Goal: Information Seeking & Learning: Learn about a topic

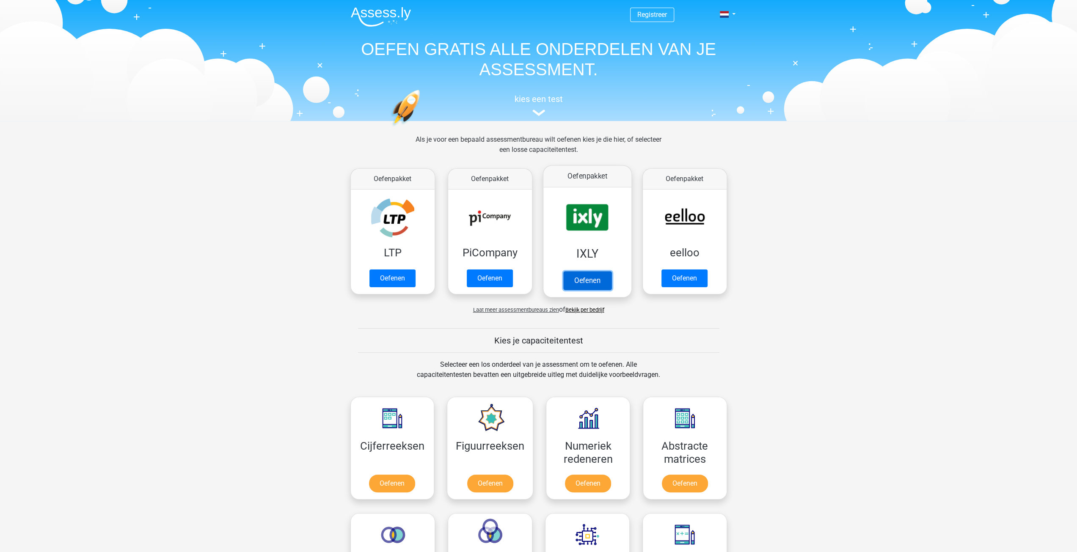
click at [595, 281] on link "Oefenen" at bounding box center [587, 280] width 48 height 19
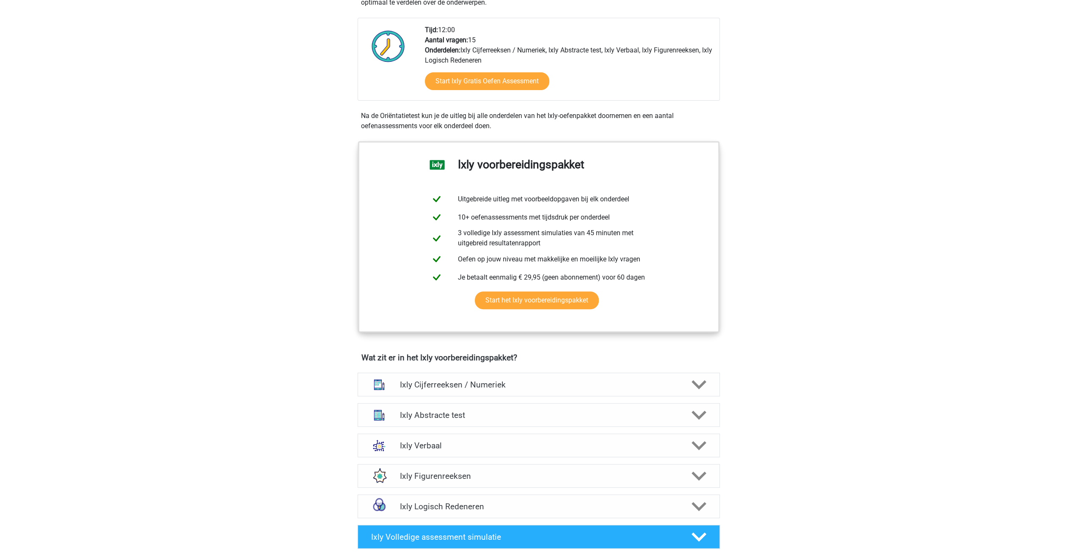
scroll to position [296, 0]
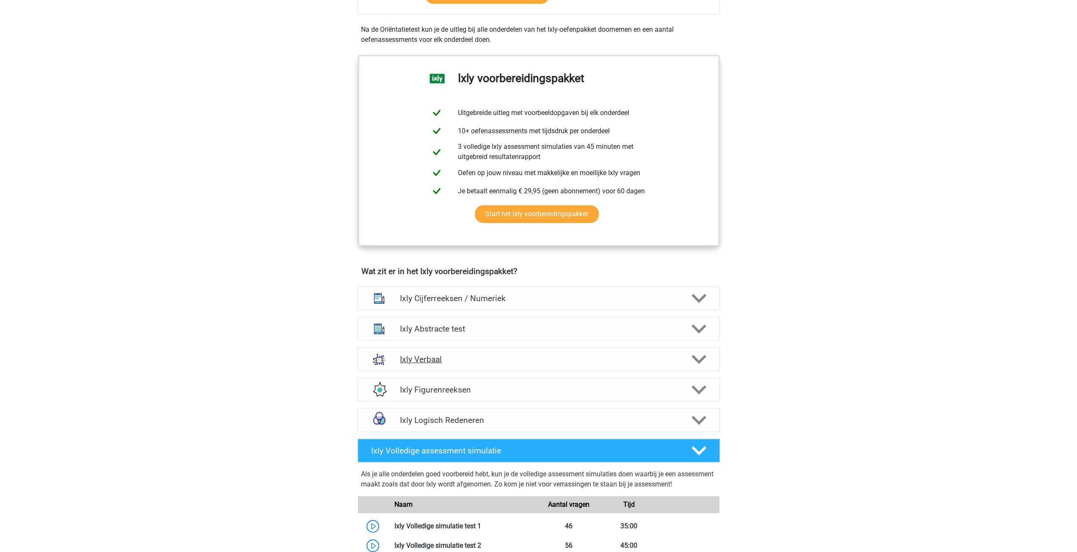
click at [686, 360] on div at bounding box center [697, 359] width 29 height 15
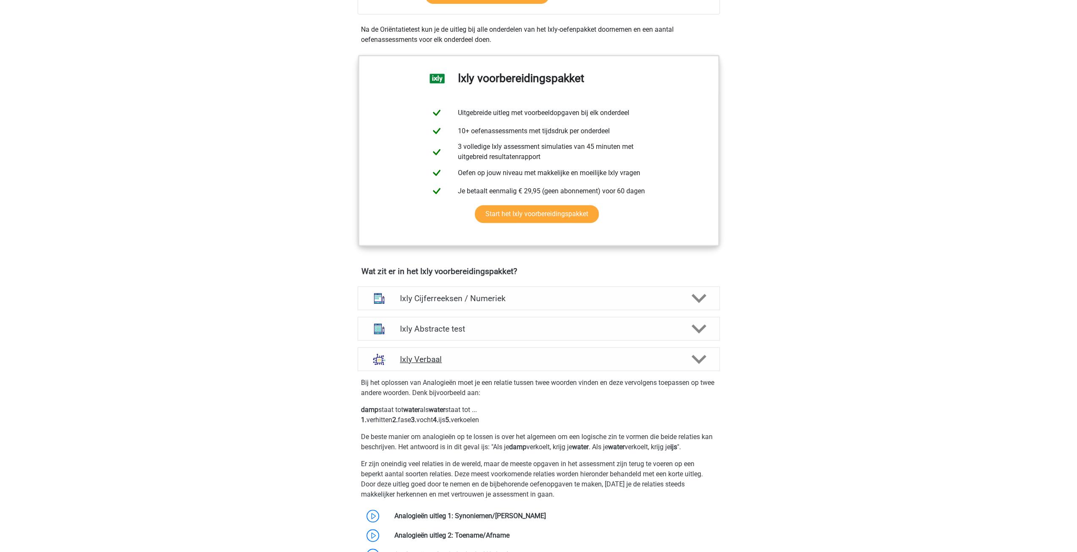
click at [686, 360] on div at bounding box center [697, 359] width 29 height 15
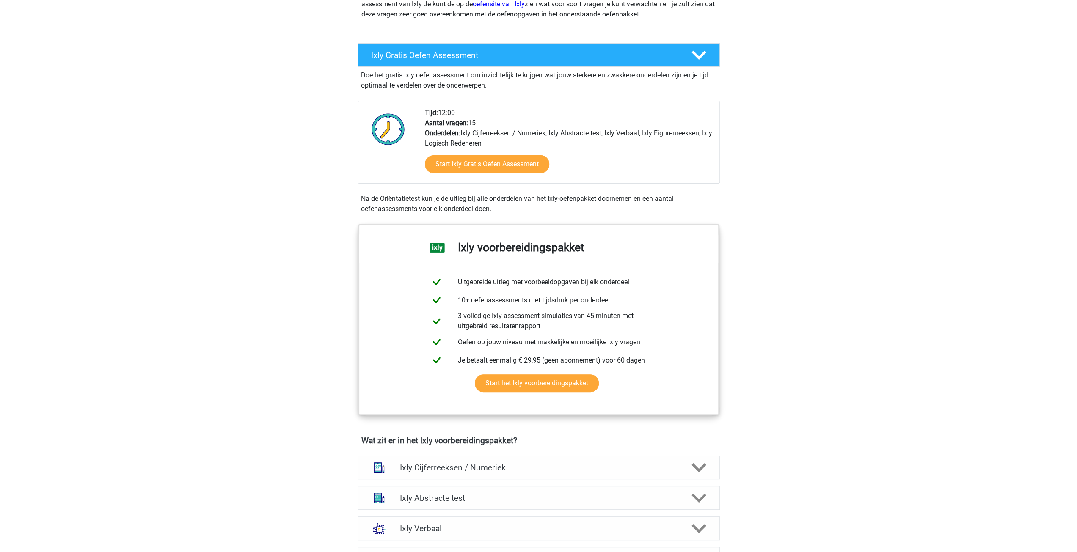
scroll to position [0, 0]
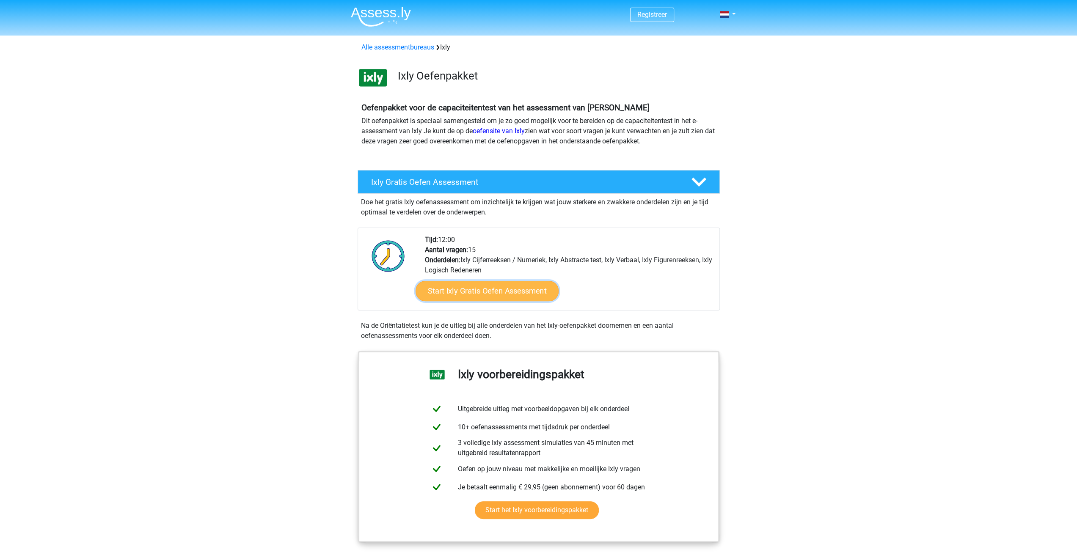
click at [538, 291] on link "Start Ixly Gratis Oefen Assessment" at bounding box center [486, 291] width 143 height 20
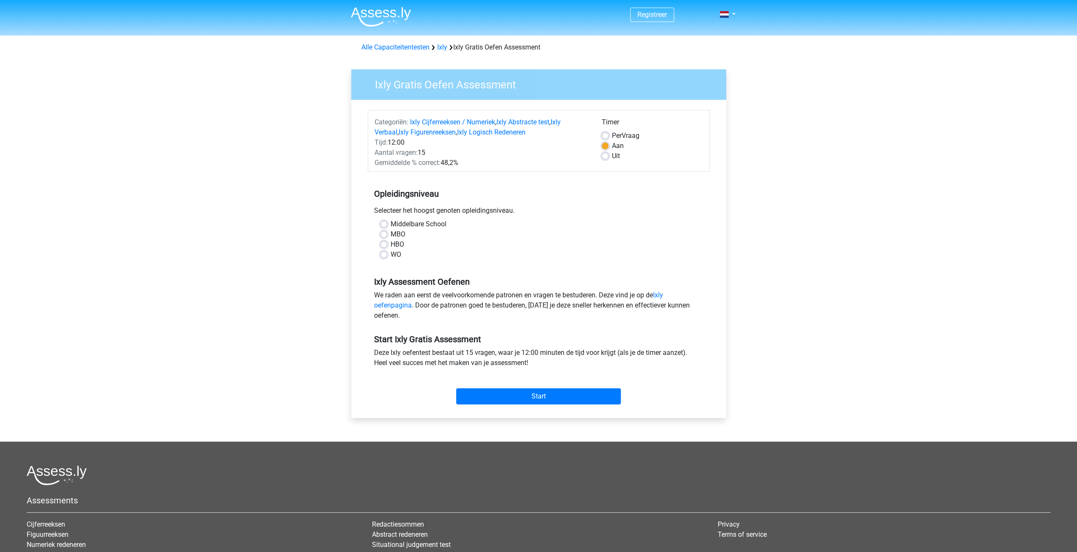
click at [391, 258] on label "WO" at bounding box center [396, 255] width 11 height 10
click at [387, 258] on input "WO" at bounding box center [383, 254] width 7 height 8
radio input "true"
click at [490, 397] on input "Start" at bounding box center [538, 396] width 165 height 16
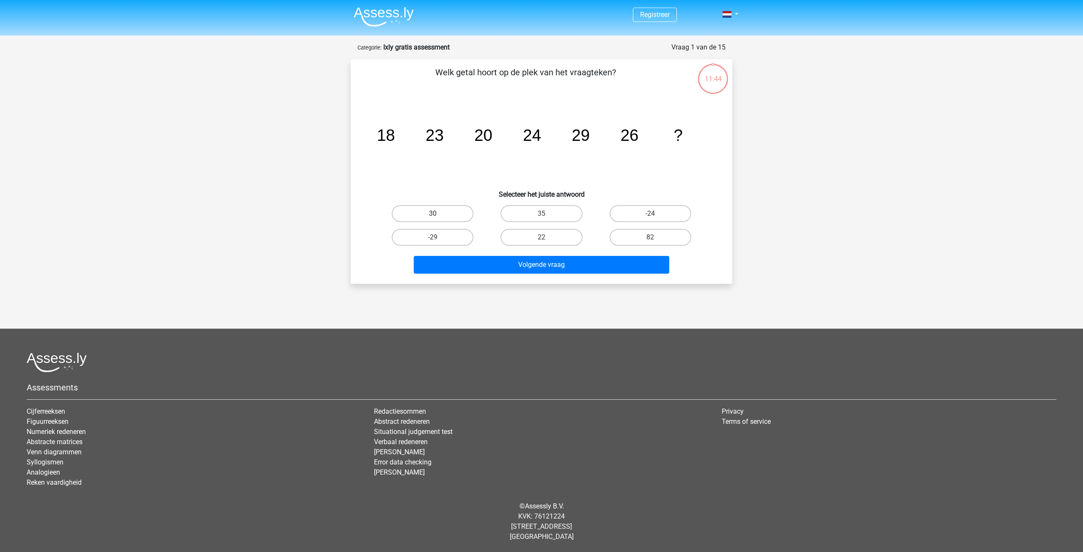
click at [452, 212] on label "30" at bounding box center [433, 213] width 82 height 17
click at [438, 214] on input "30" at bounding box center [436, 217] width 6 height 6
radio input "true"
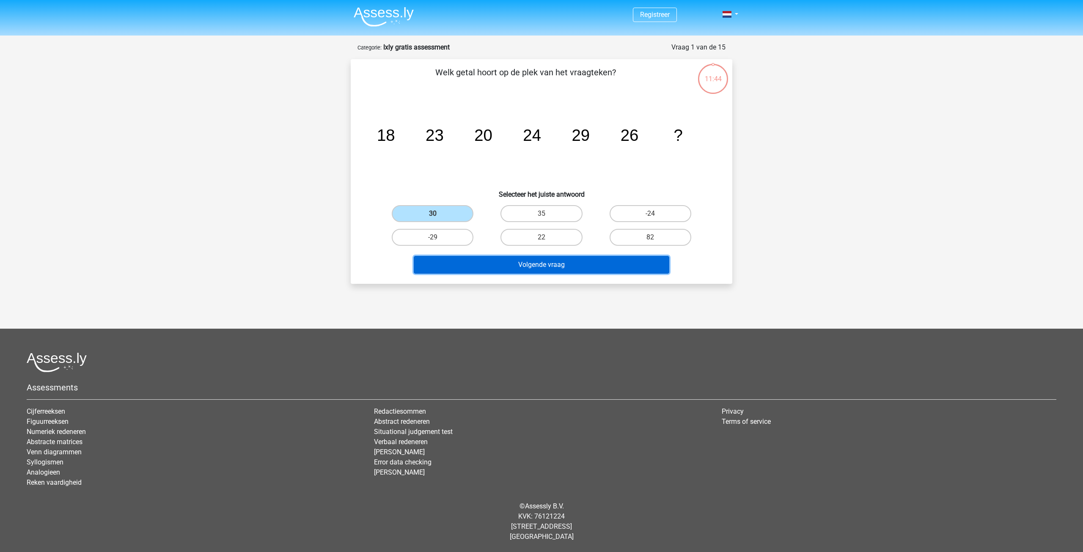
click at [523, 261] on button "Volgende vraag" at bounding box center [542, 265] width 256 height 18
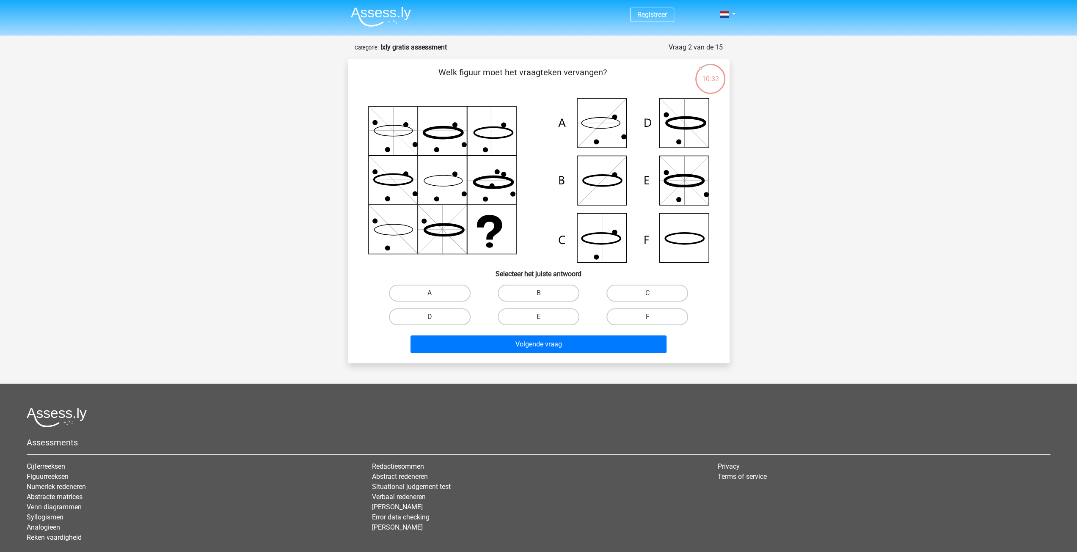
click at [606, 233] on icon at bounding box center [601, 238] width 39 height 11
click at [635, 296] on label "C" at bounding box center [647, 293] width 82 height 17
click at [647, 296] on input "C" at bounding box center [650, 296] width 6 height 6
radio input "true"
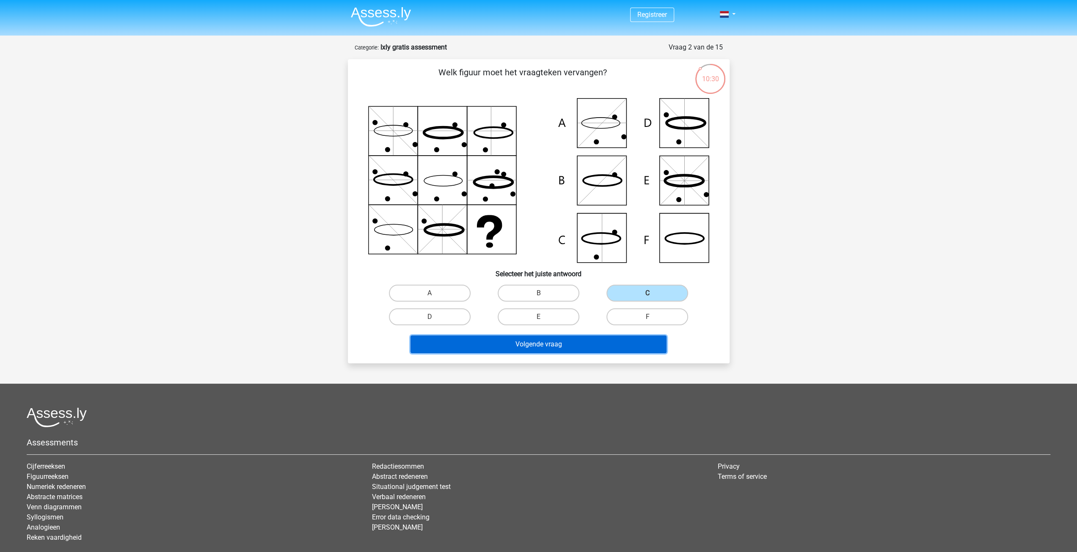
click at [600, 346] on button "Volgende vraag" at bounding box center [538, 345] width 256 height 18
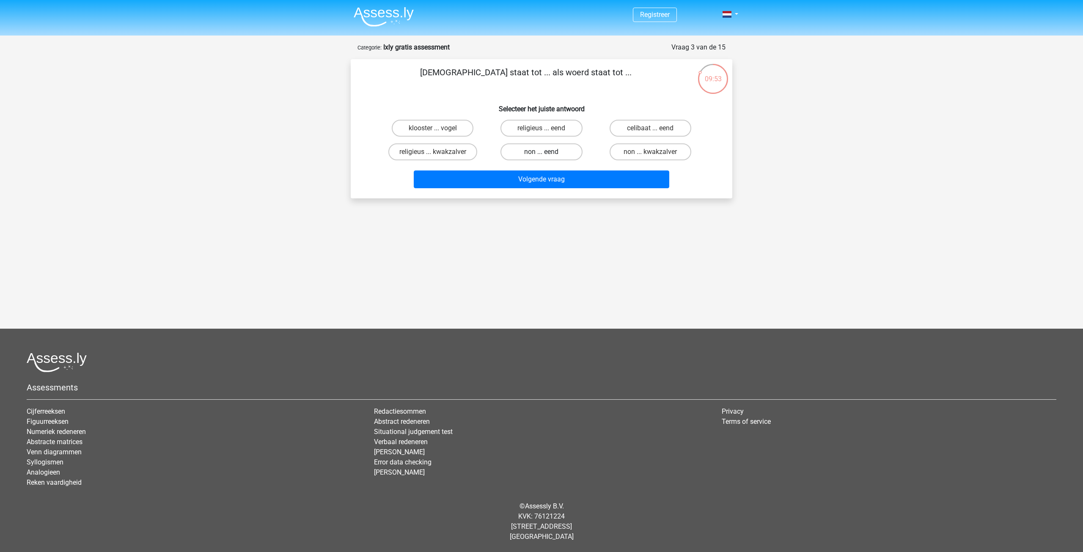
click at [541, 154] on label "non ... eend" at bounding box center [542, 151] width 82 height 17
click at [542, 154] on input "non ... eend" at bounding box center [545, 155] width 6 height 6
radio input "true"
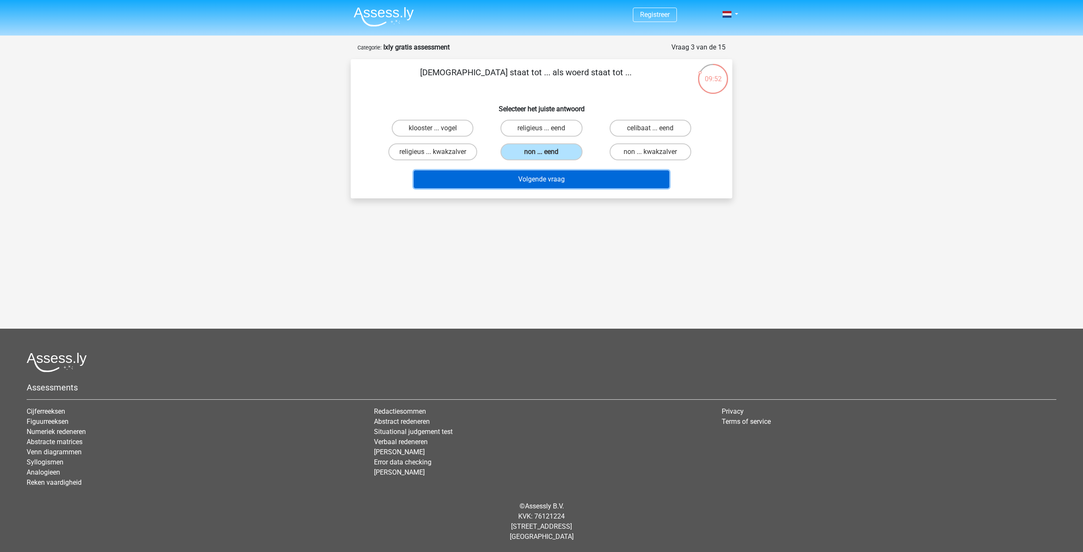
click at [549, 175] on button "Volgende vraag" at bounding box center [542, 180] width 256 height 18
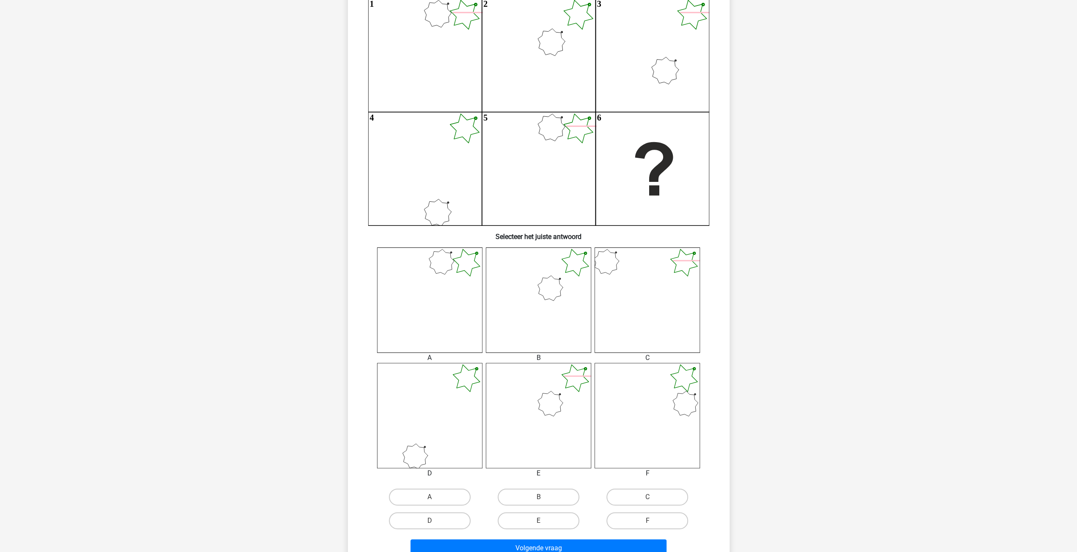
scroll to position [42, 0]
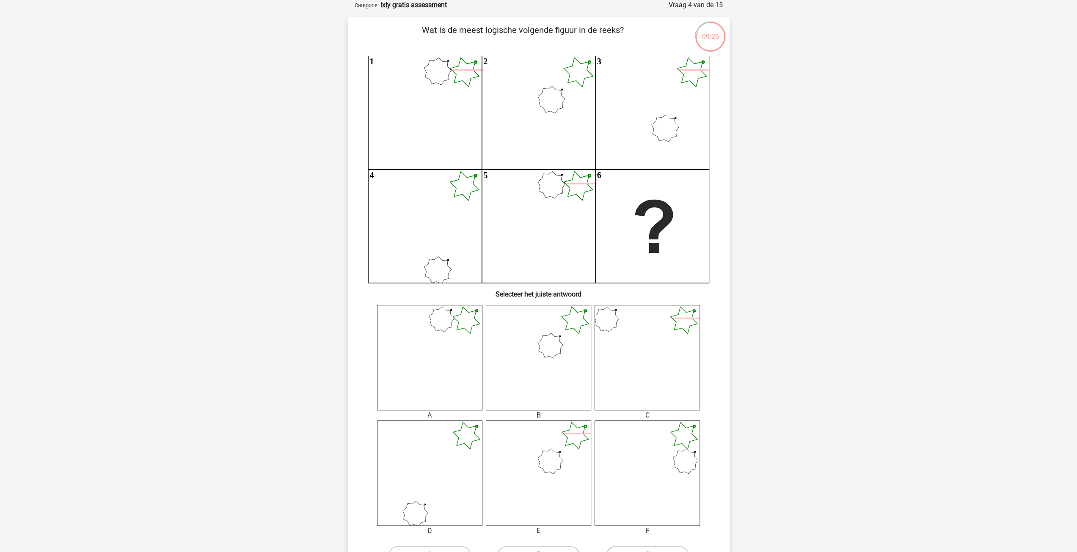
click at [533, 336] on icon at bounding box center [538, 357] width 105 height 105
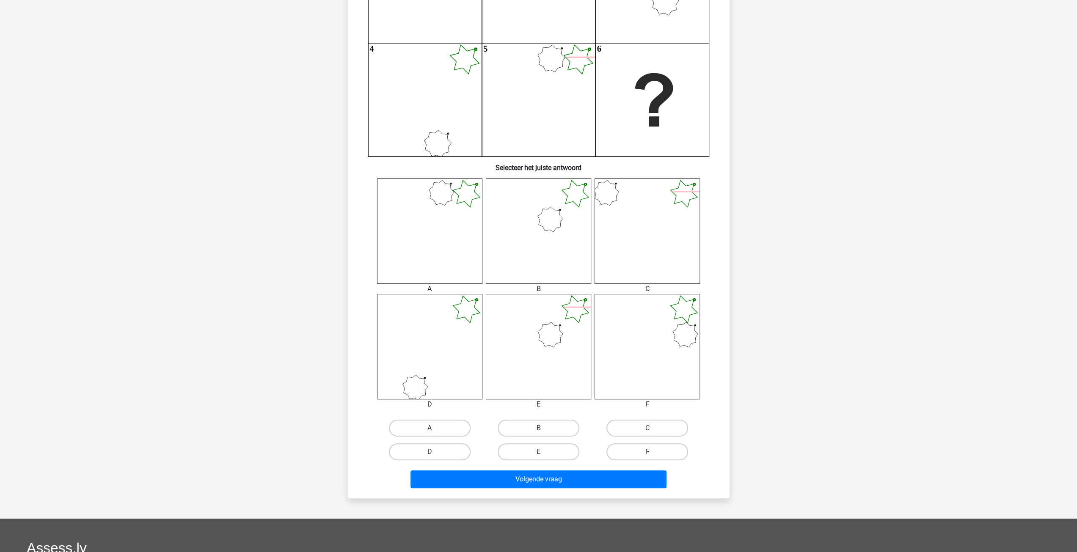
scroll to position [169, 0]
click at [554, 427] on label "B" at bounding box center [539, 427] width 82 height 17
click at [544, 428] on input "B" at bounding box center [541, 431] width 6 height 6
radio input "true"
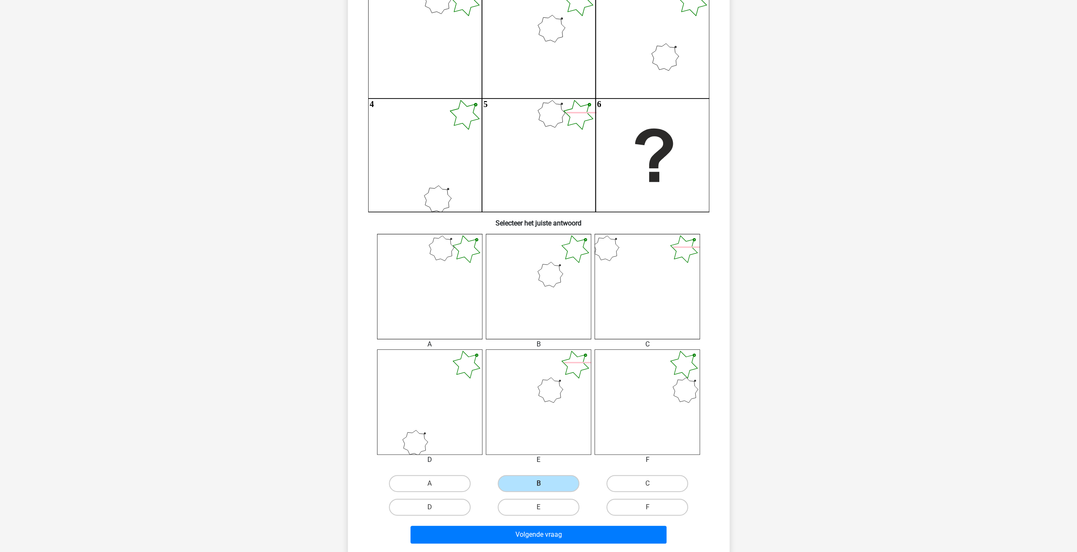
scroll to position [127, 0]
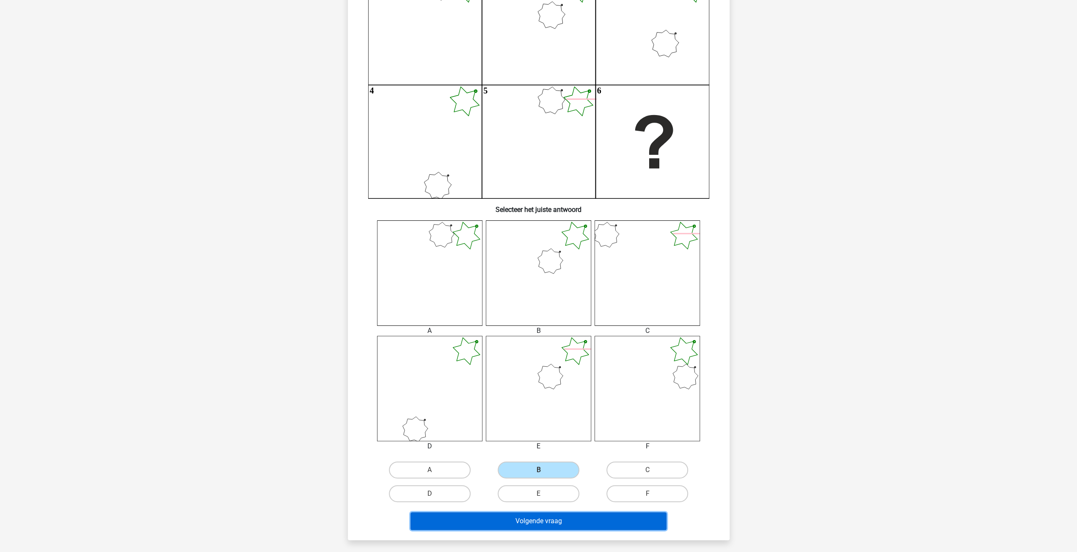
click at [538, 517] on button "Volgende vraag" at bounding box center [538, 521] width 256 height 18
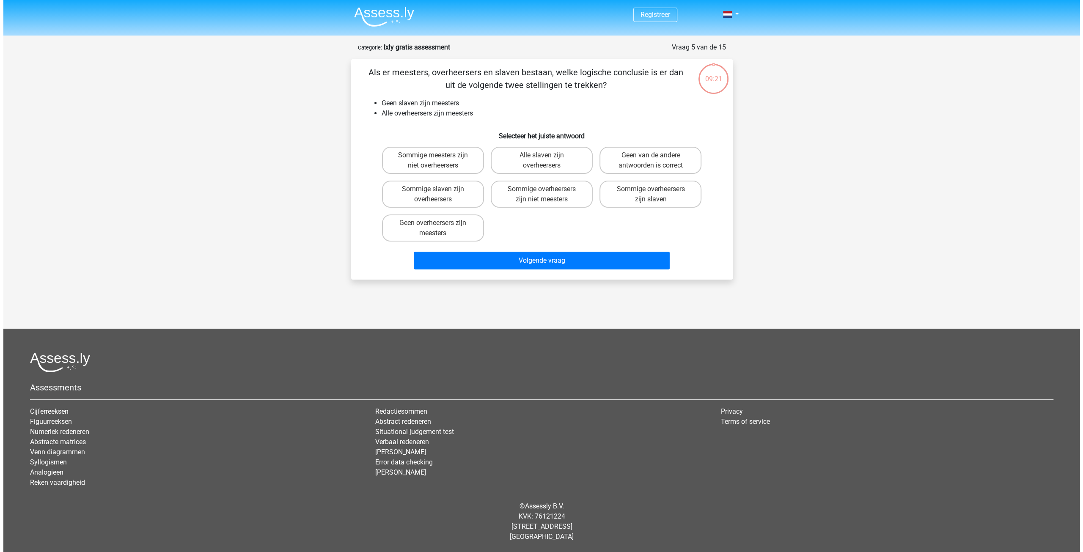
scroll to position [0, 0]
click at [460, 158] on label "Sommige meesters zijn niet overheersers" at bounding box center [433, 160] width 102 height 27
click at [438, 158] on input "Sommige meesters zijn niet overheersers" at bounding box center [436, 158] width 6 height 6
radio input "true"
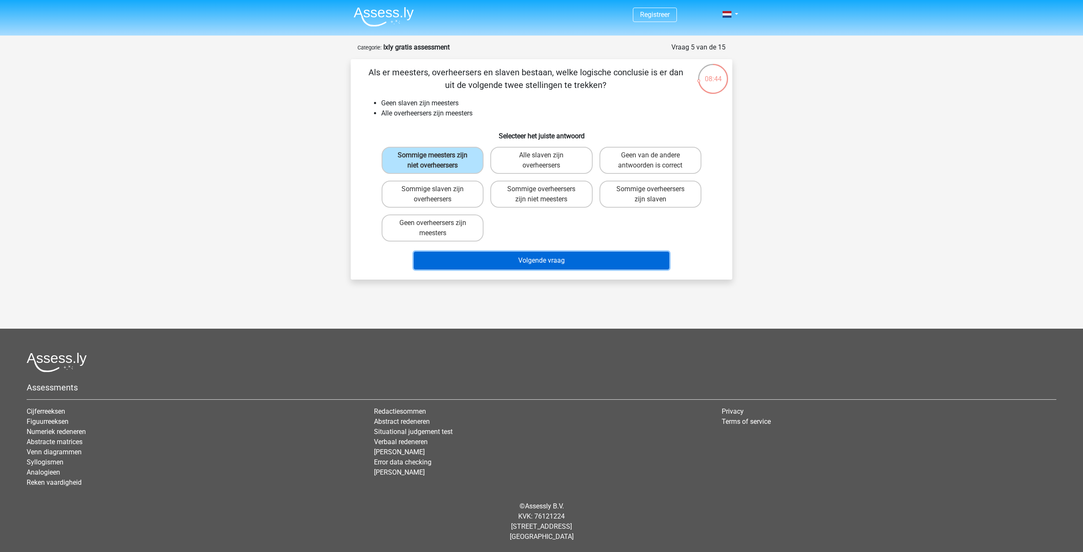
click at [561, 261] on button "Volgende vraag" at bounding box center [542, 261] width 256 height 18
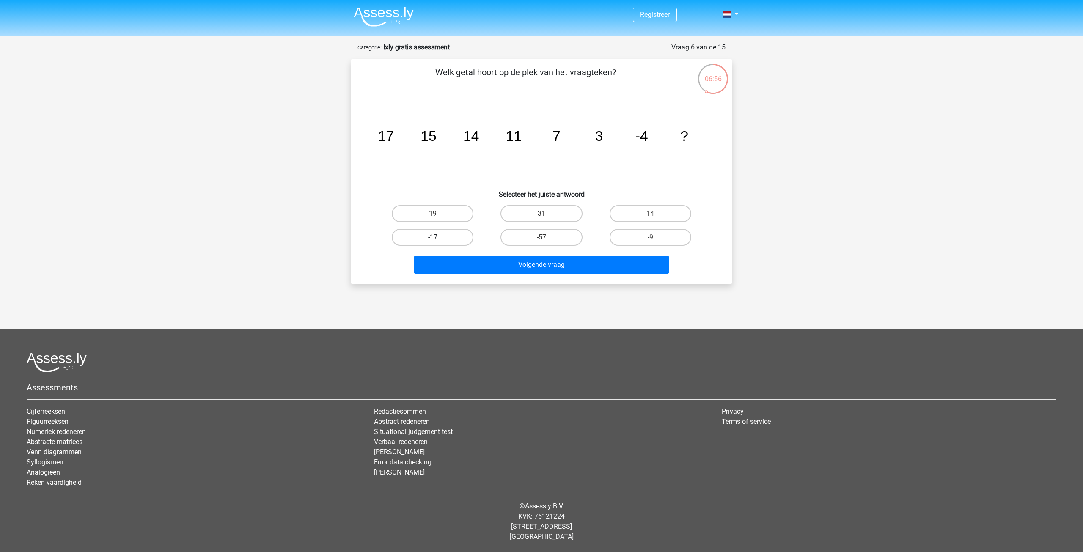
click at [457, 235] on label "-17" at bounding box center [433, 237] width 82 height 17
click at [438, 237] on input "-17" at bounding box center [436, 240] width 6 height 6
radio input "true"
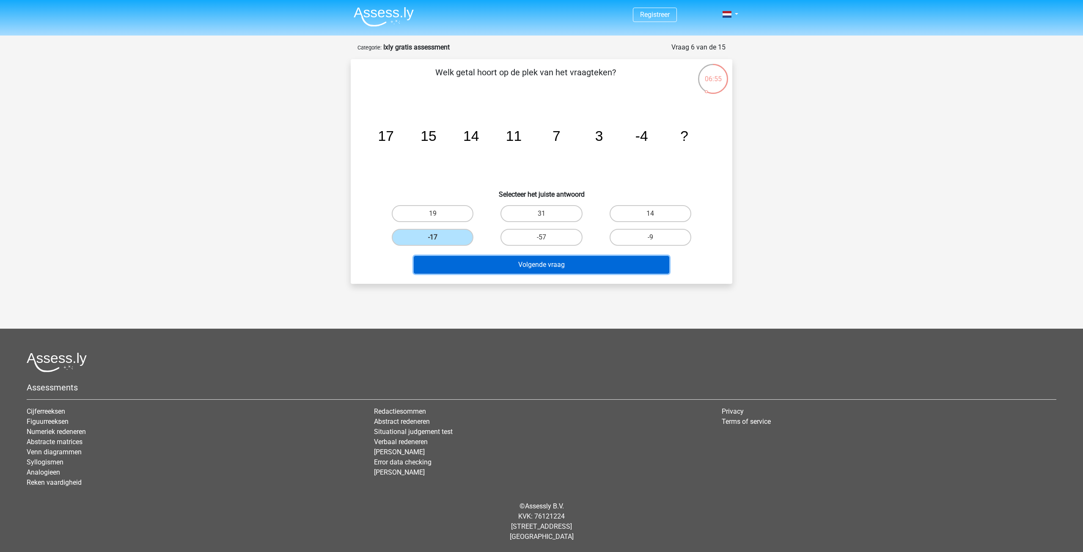
click at [550, 270] on button "Volgende vraag" at bounding box center [542, 265] width 256 height 18
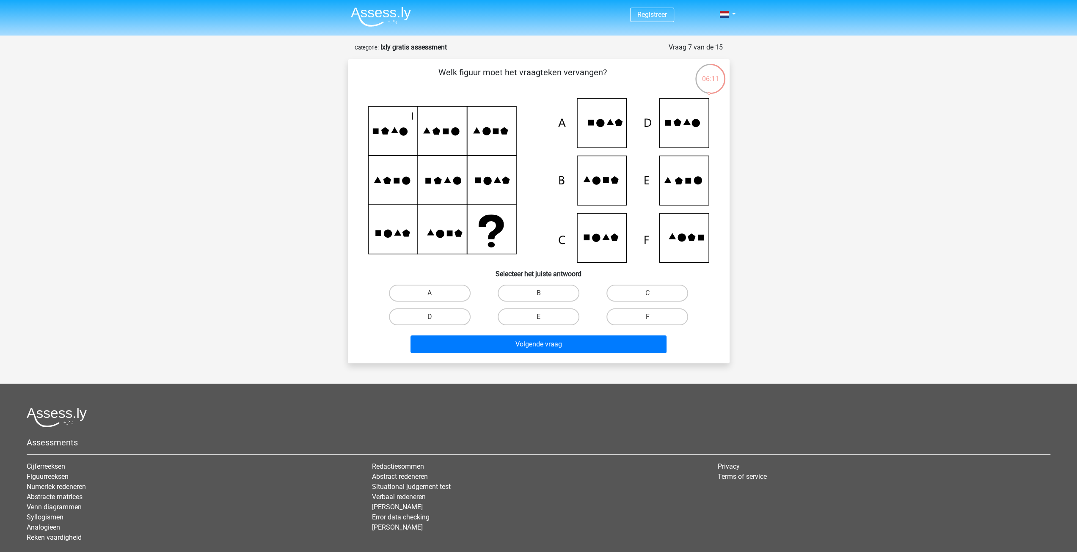
click at [684, 185] on icon at bounding box center [538, 180] width 341 height 165
click at [540, 317] on input "E" at bounding box center [541, 320] width 6 height 6
radio input "true"
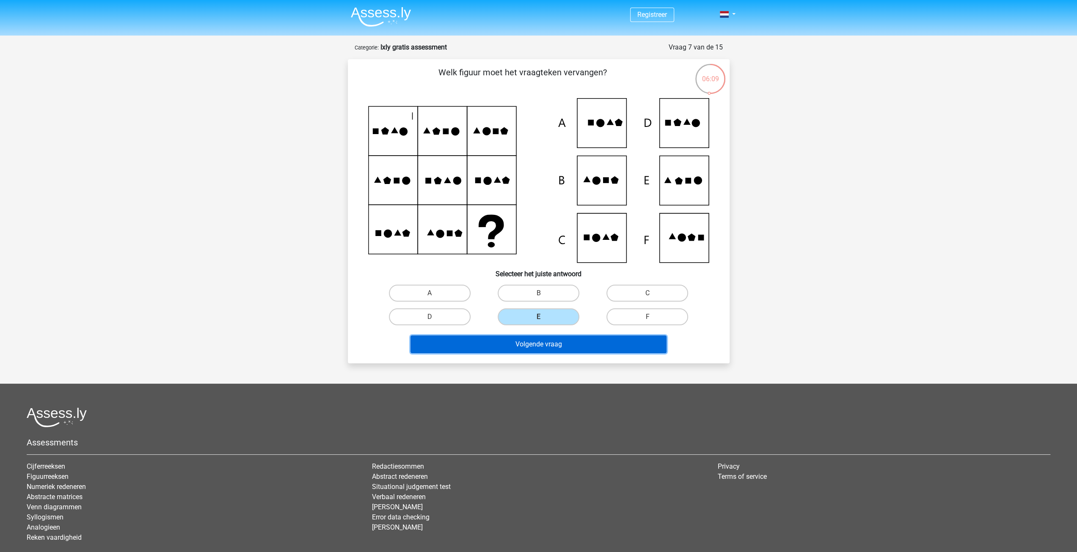
click at [545, 345] on button "Volgende vraag" at bounding box center [538, 345] width 256 height 18
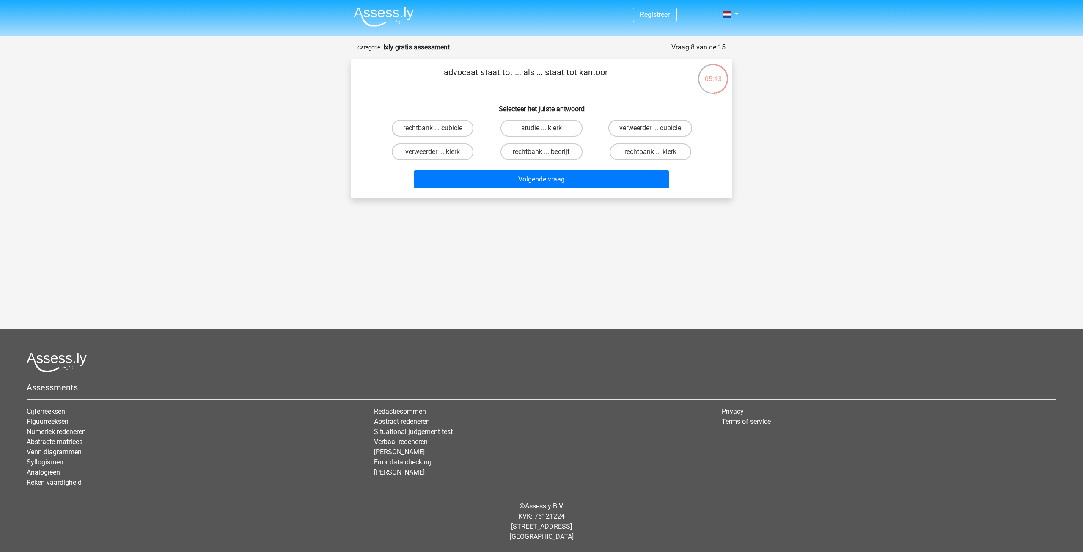
click at [651, 152] on input "rechtbank ... klerk" at bounding box center [653, 155] width 6 height 6
radio input "true"
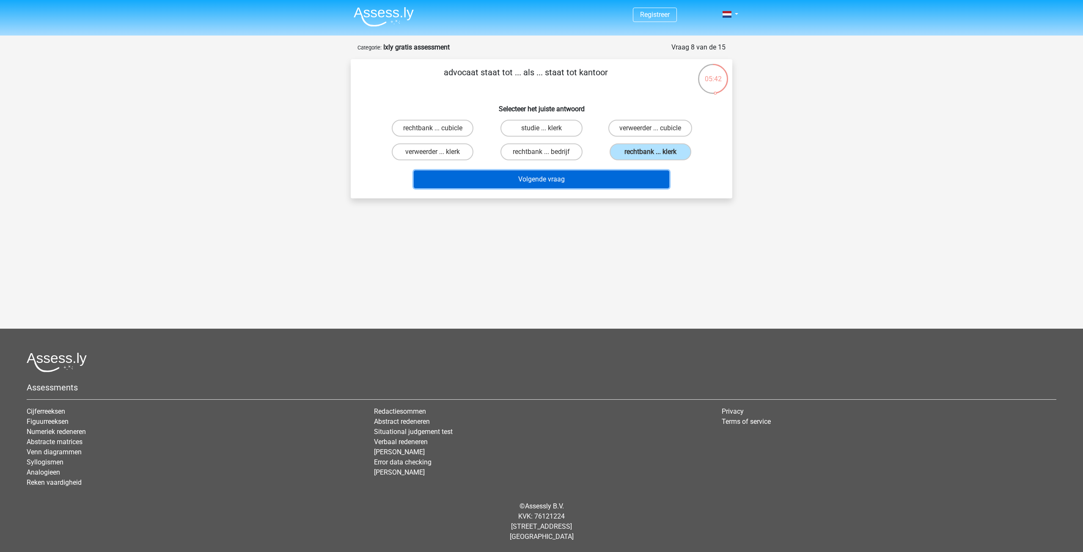
click at [625, 177] on button "Volgende vraag" at bounding box center [542, 180] width 256 height 18
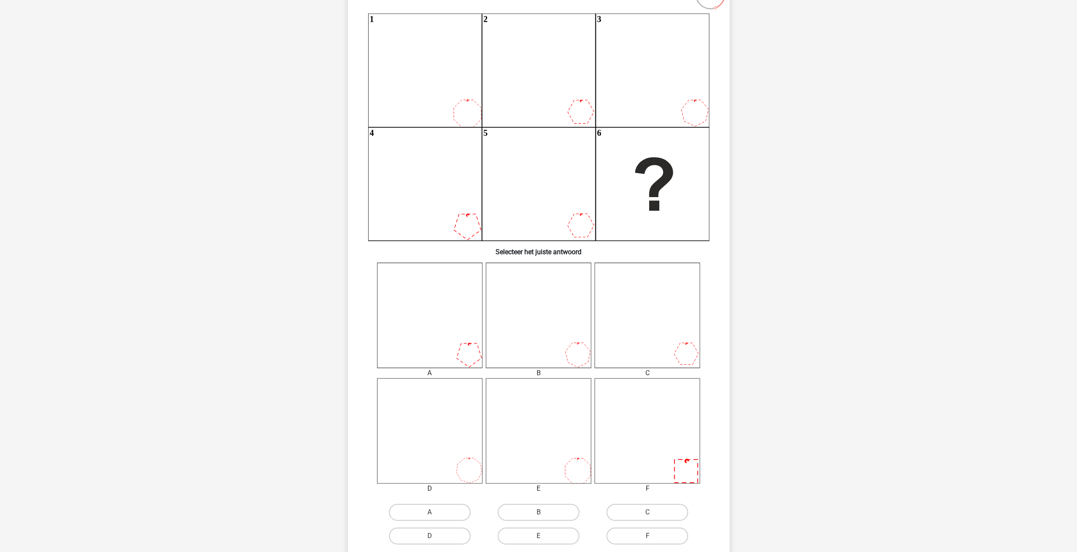
scroll to position [127, 0]
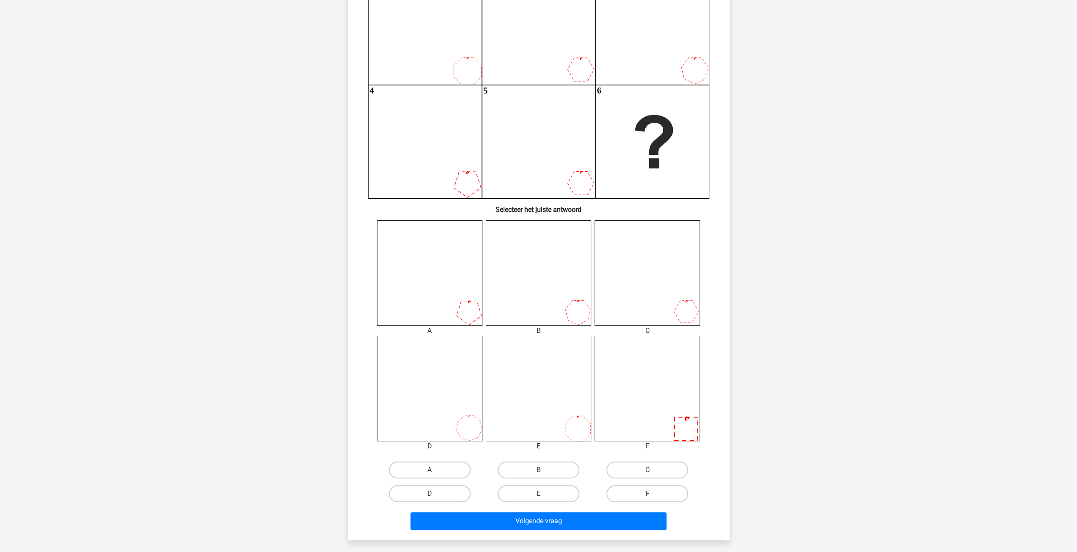
click at [631, 500] on label "F" at bounding box center [647, 493] width 82 height 17
click at [647, 499] on input "F" at bounding box center [650, 497] width 6 height 6
radio input "true"
click at [621, 524] on button "Volgende vraag" at bounding box center [538, 521] width 256 height 18
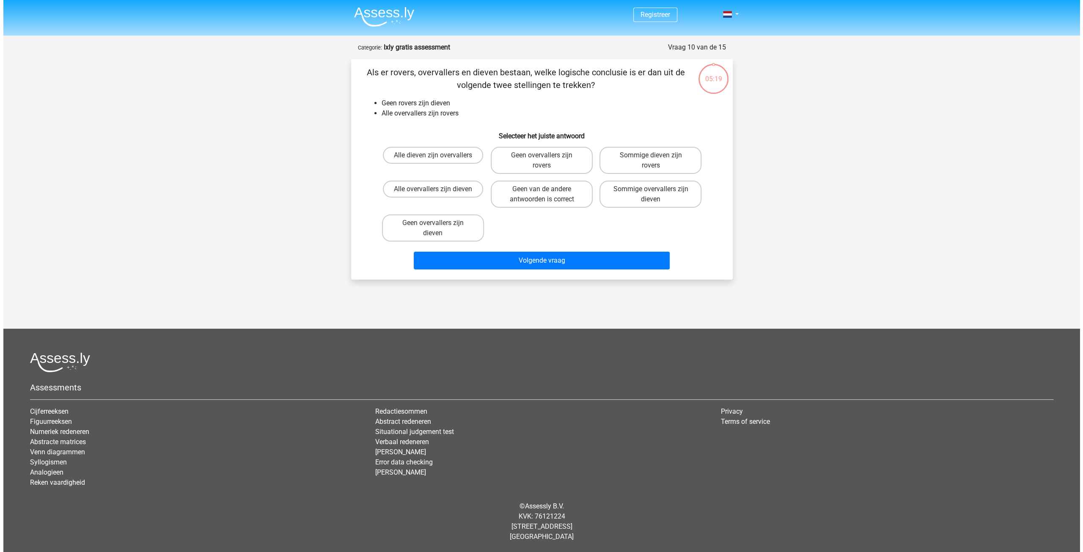
scroll to position [0, 0]
click at [444, 230] on label "Geen overvallers zijn dieven" at bounding box center [433, 228] width 102 height 27
click at [438, 229] on input "Geen overvallers zijn dieven" at bounding box center [436, 226] width 6 height 6
radio input "true"
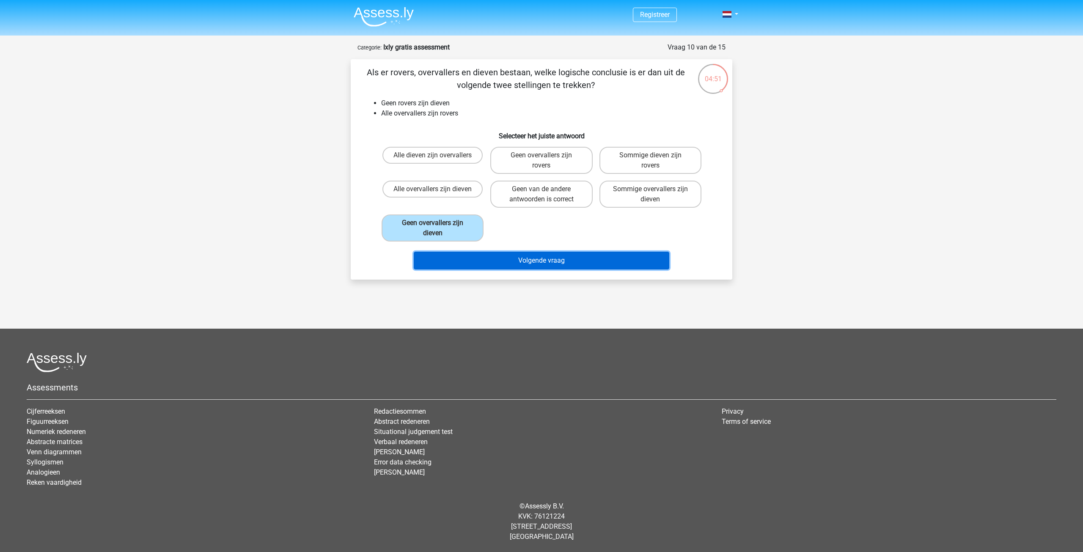
click at [566, 259] on button "Volgende vraag" at bounding box center [542, 261] width 256 height 18
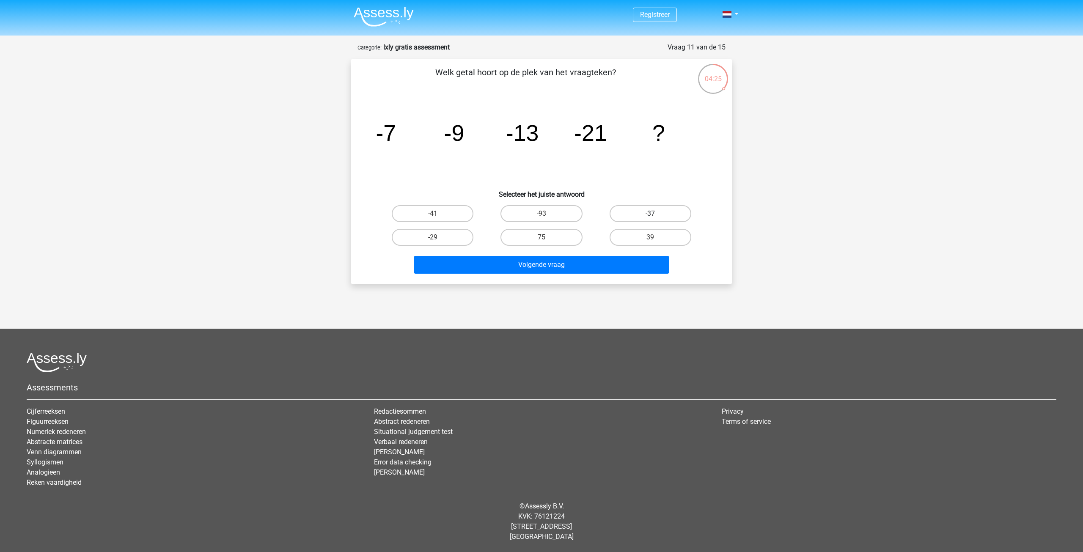
click at [624, 217] on label "-37" at bounding box center [651, 213] width 82 height 17
click at [650, 217] on input "-37" at bounding box center [653, 217] width 6 height 6
radio input "true"
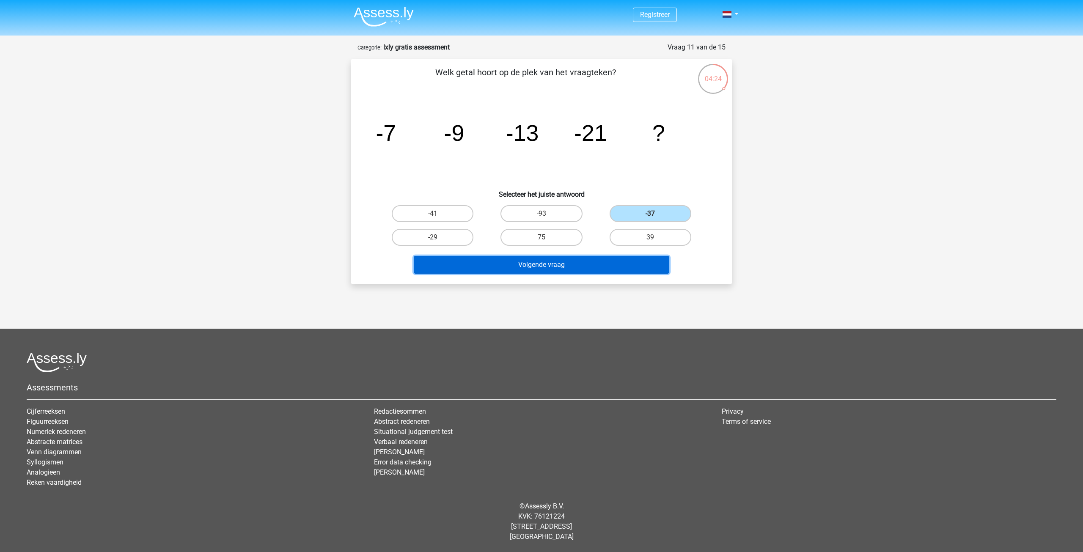
click at [618, 266] on button "Volgende vraag" at bounding box center [542, 265] width 256 height 18
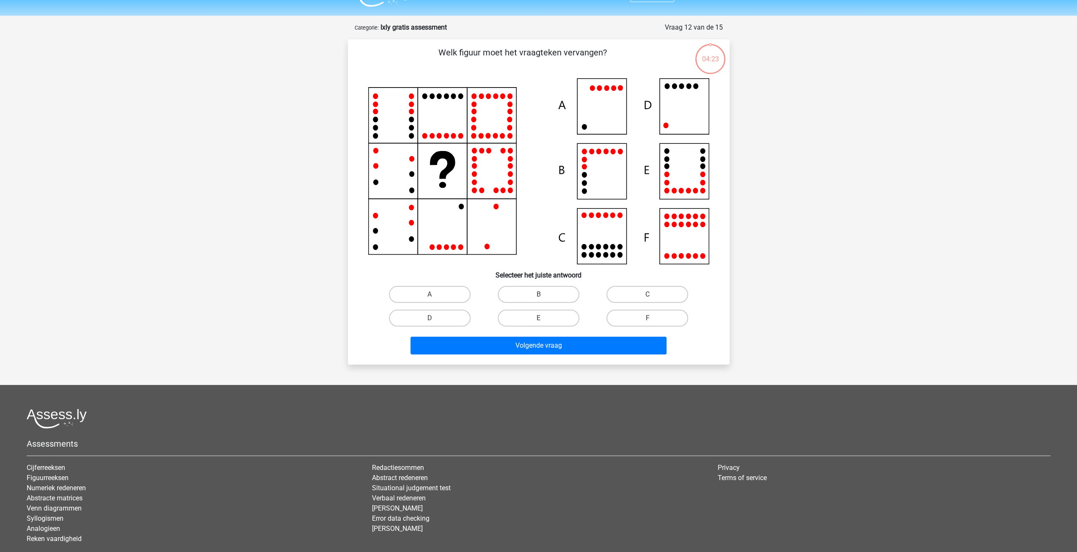
scroll to position [42, 0]
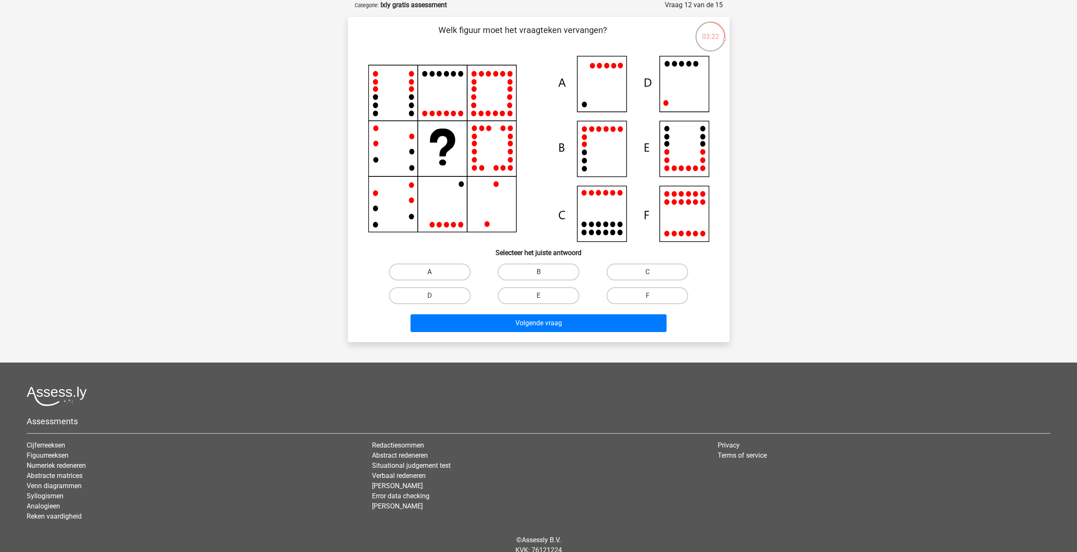
click at [424, 275] on label "A" at bounding box center [430, 272] width 82 height 17
click at [430, 275] on input "A" at bounding box center [433, 275] width 6 height 6
radio input "true"
click at [476, 326] on button "Volgende vraag" at bounding box center [538, 323] width 256 height 18
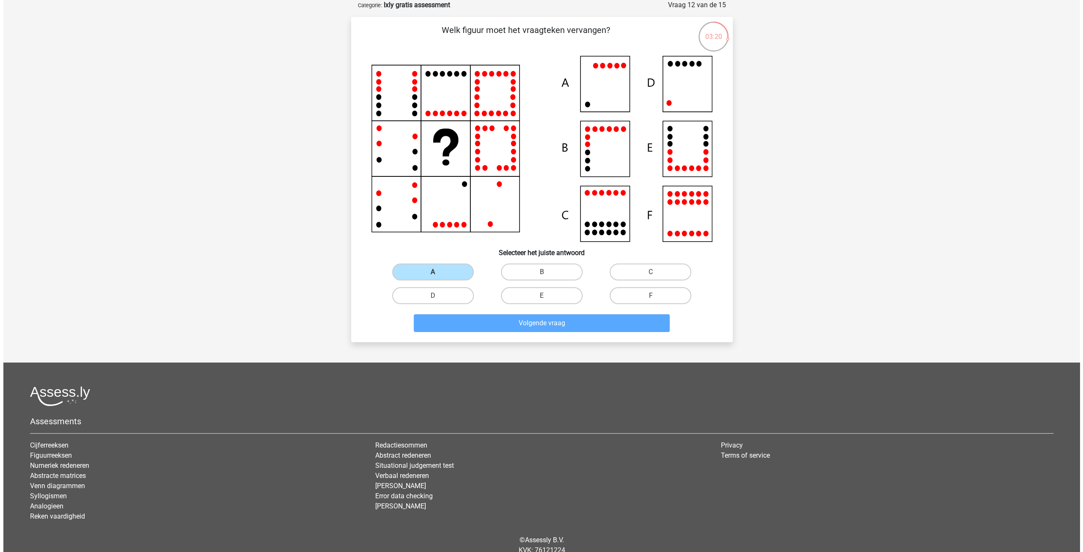
scroll to position [0, 0]
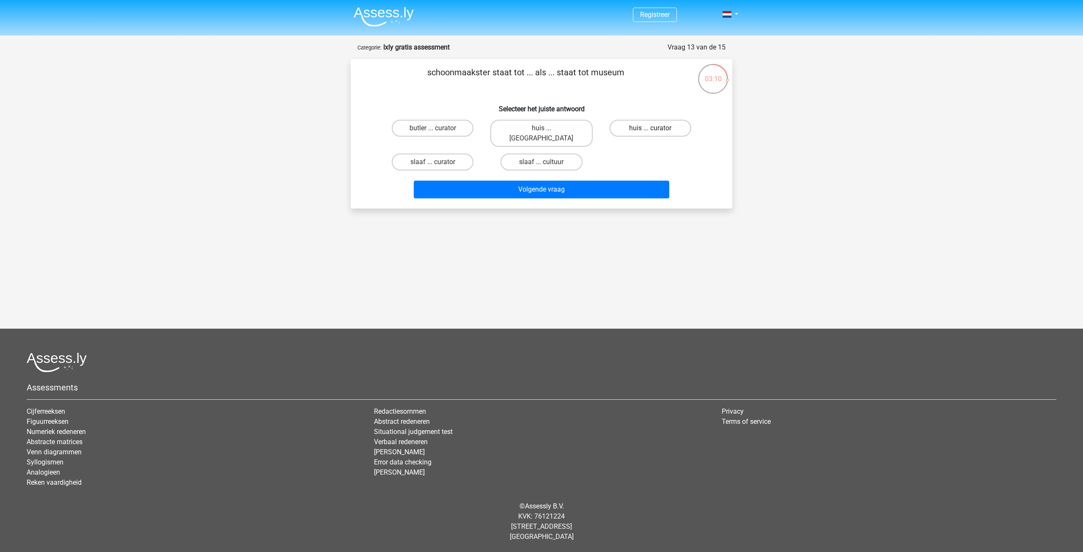
click at [665, 130] on label "huis ... curator" at bounding box center [651, 128] width 82 height 17
click at [656, 130] on input "huis ... curator" at bounding box center [653, 131] width 6 height 6
radio input "true"
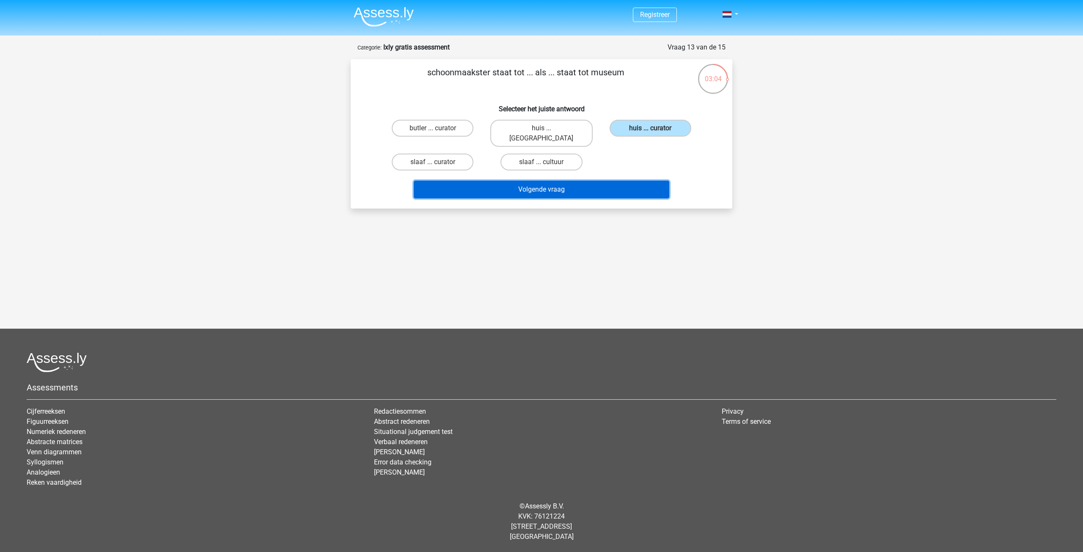
click at [446, 188] on button "Volgende vraag" at bounding box center [542, 190] width 256 height 18
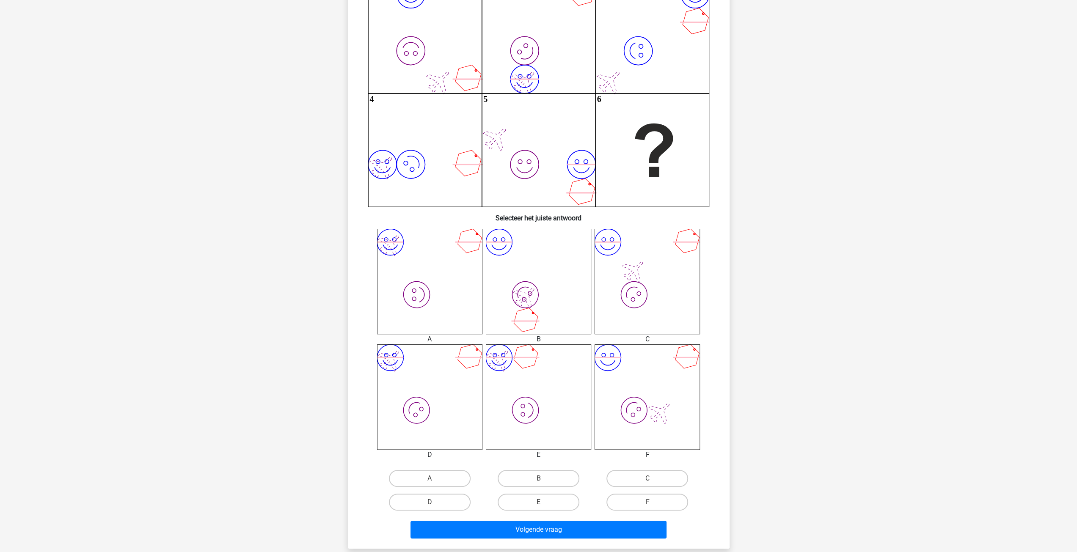
scroll to position [127, 0]
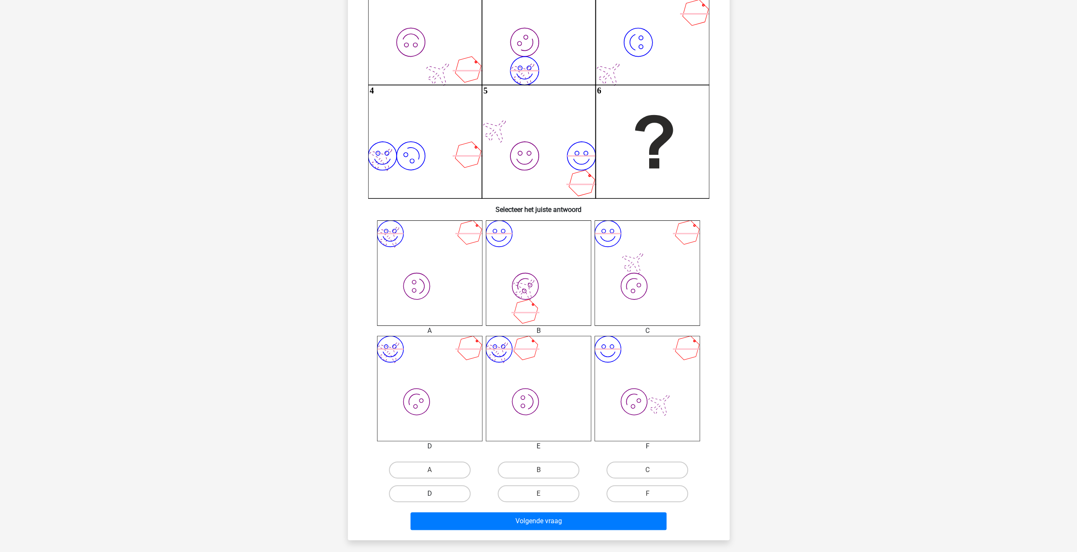
click at [436, 489] on label "D" at bounding box center [430, 493] width 82 height 17
click at [435, 494] on input "D" at bounding box center [433, 497] width 6 height 6
radio input "true"
click at [509, 520] on button "Volgende vraag" at bounding box center [538, 521] width 256 height 18
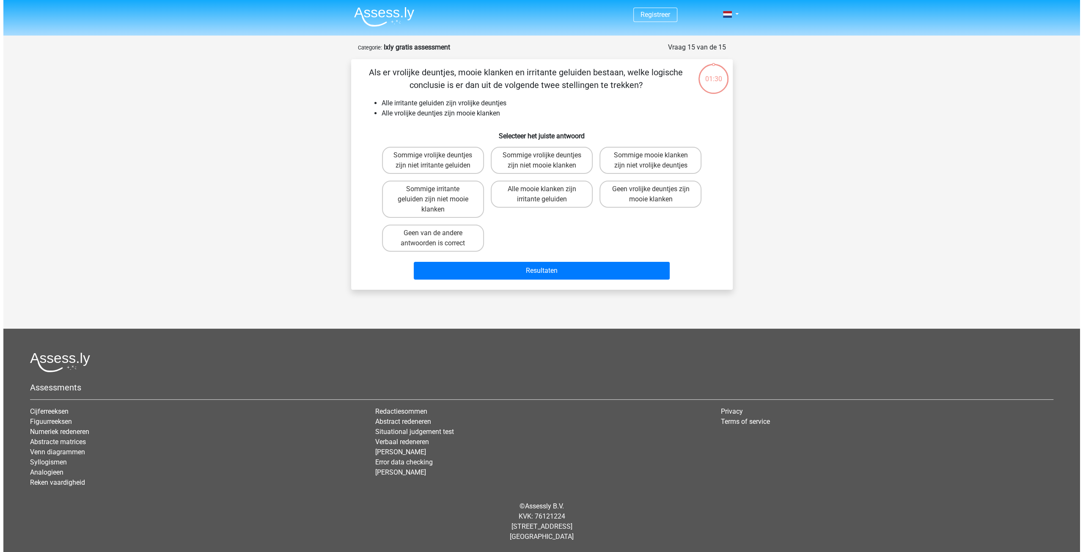
scroll to position [0, 0]
click at [626, 162] on label "Sommige mooie klanken zijn niet vrolijke deuntjes" at bounding box center [651, 160] width 102 height 27
click at [650, 161] on input "Sommige mooie klanken zijn niet vrolijke deuntjes" at bounding box center [653, 158] width 6 height 6
radio input "true"
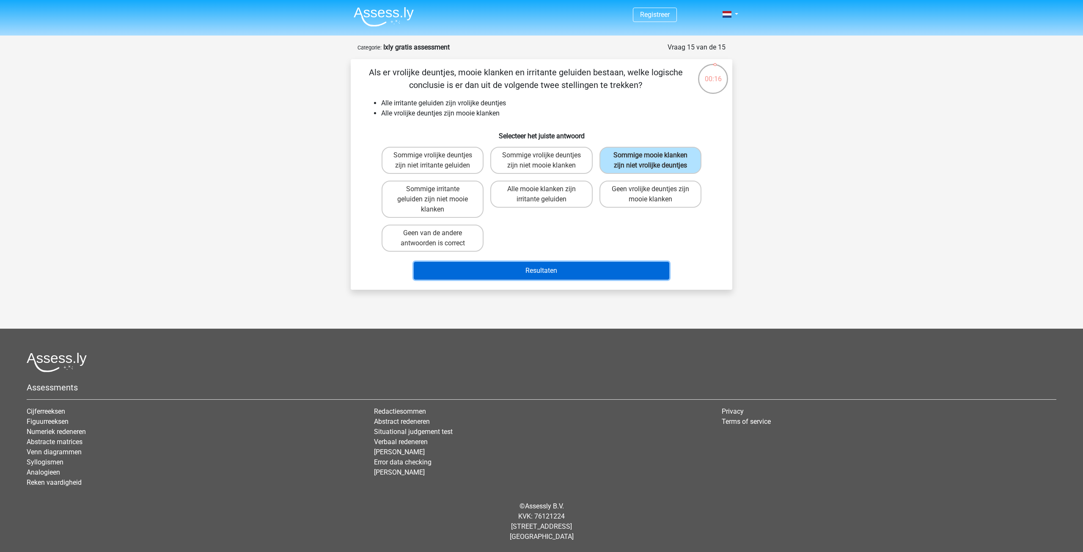
click at [572, 267] on button "Resultaten" at bounding box center [542, 271] width 256 height 18
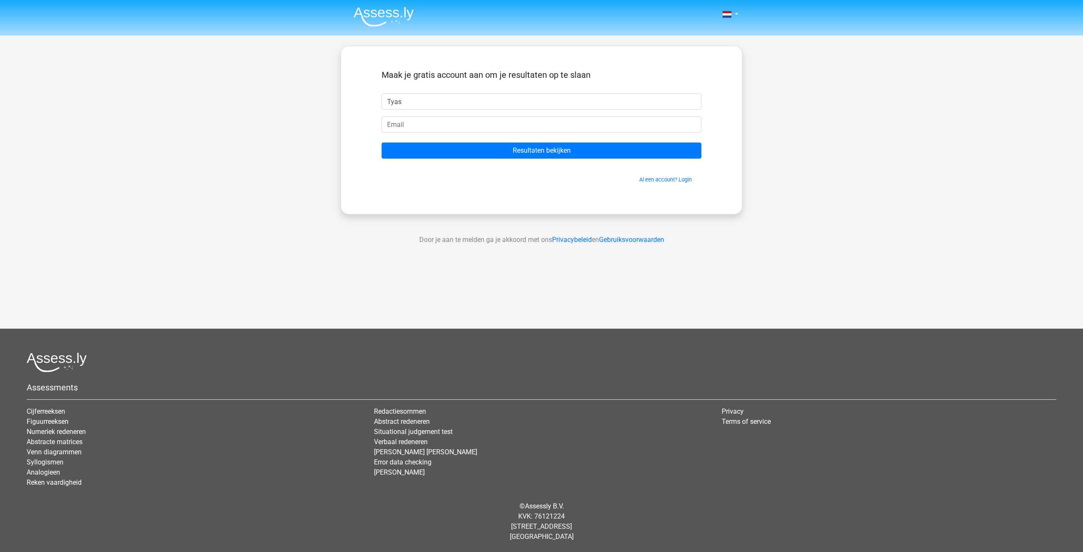
type input "Tyas"
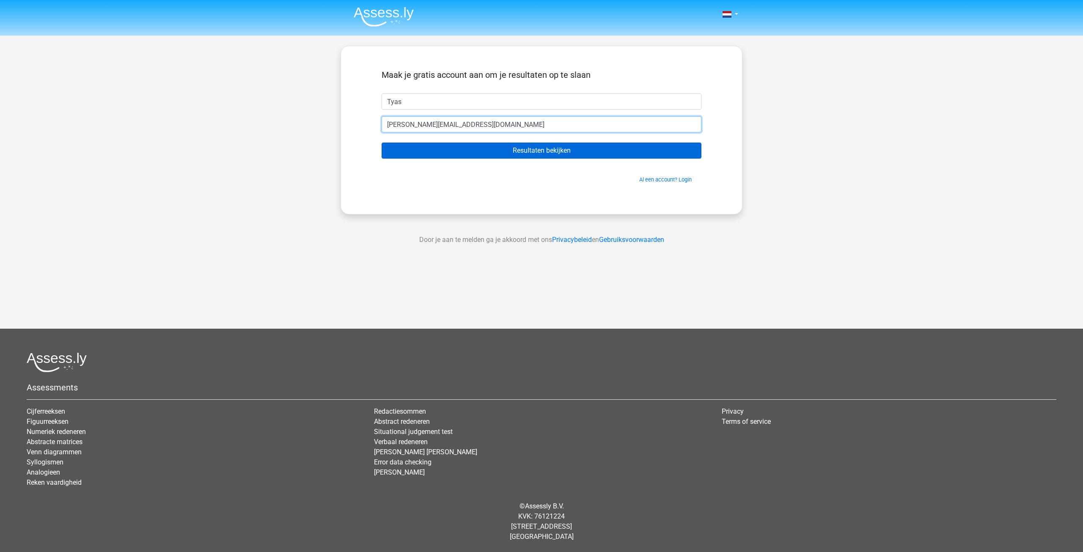
type input "[PERSON_NAME][EMAIL_ADDRESS][DOMAIN_NAME]"
click at [493, 144] on input "Resultaten bekijken" at bounding box center [542, 151] width 320 height 16
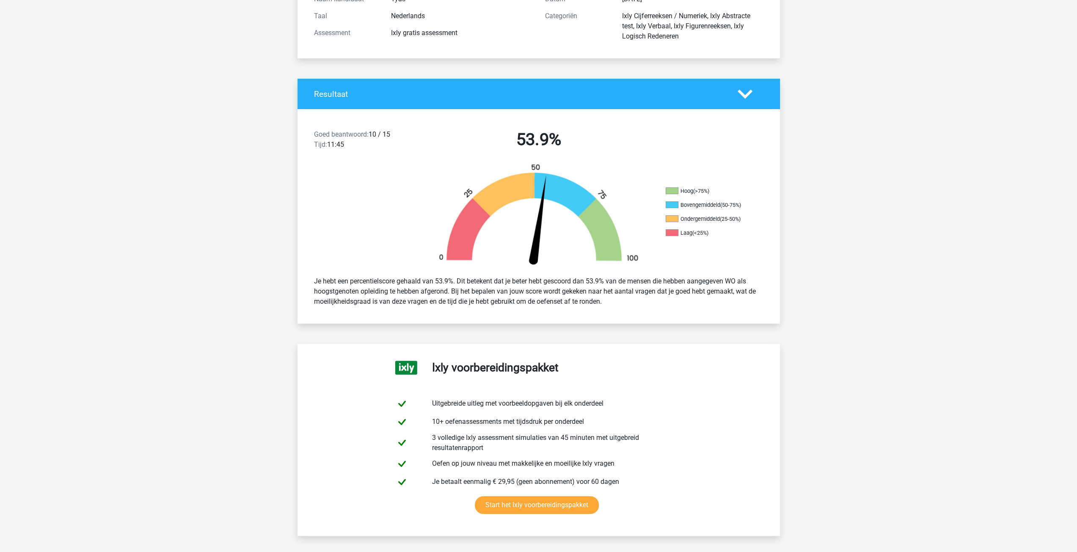
scroll to position [169, 0]
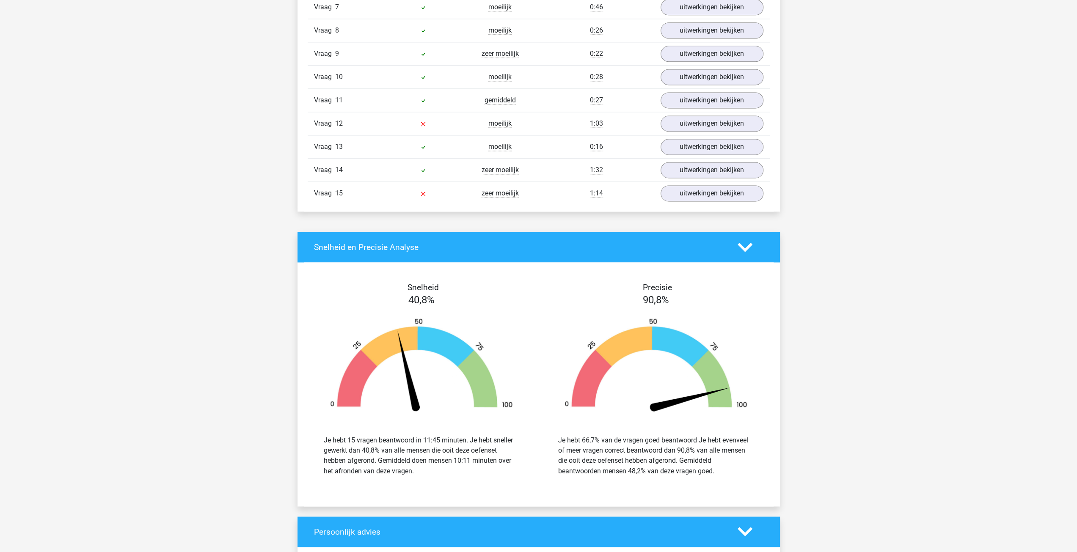
scroll to position [973, 0]
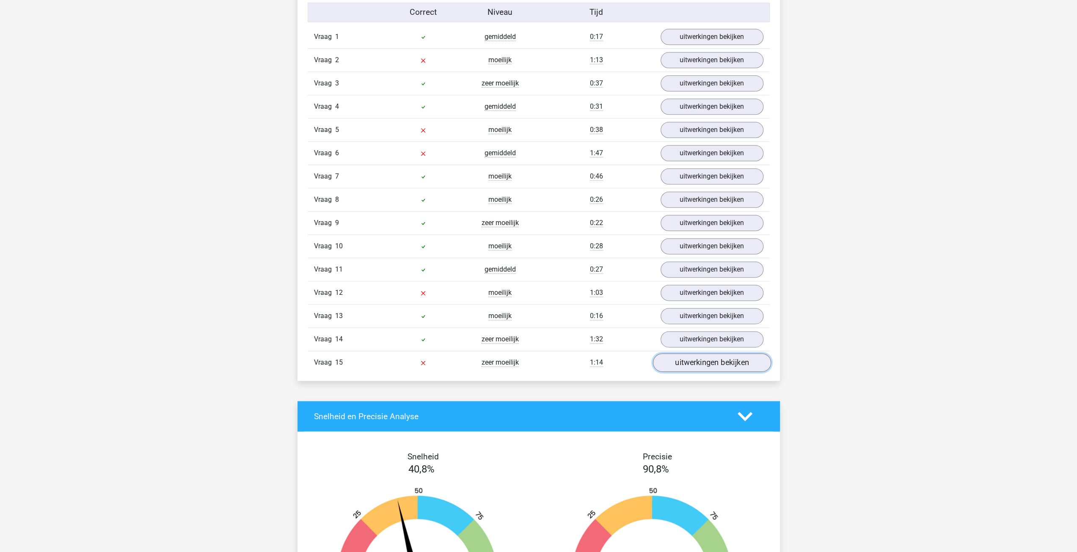
click at [711, 355] on link "uitwerkingen bekijken" at bounding box center [712, 363] width 118 height 19
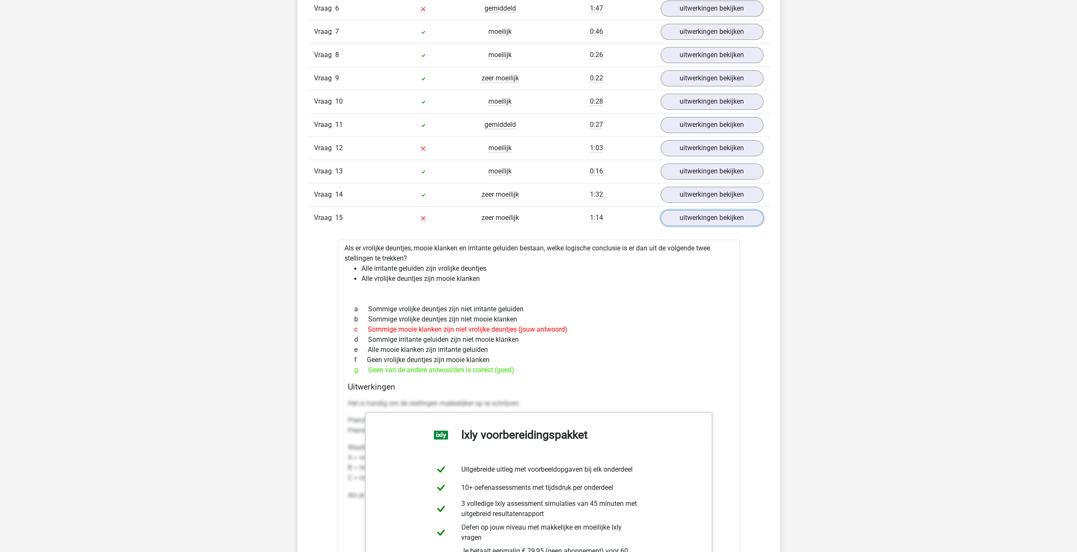
scroll to position [1016, 0]
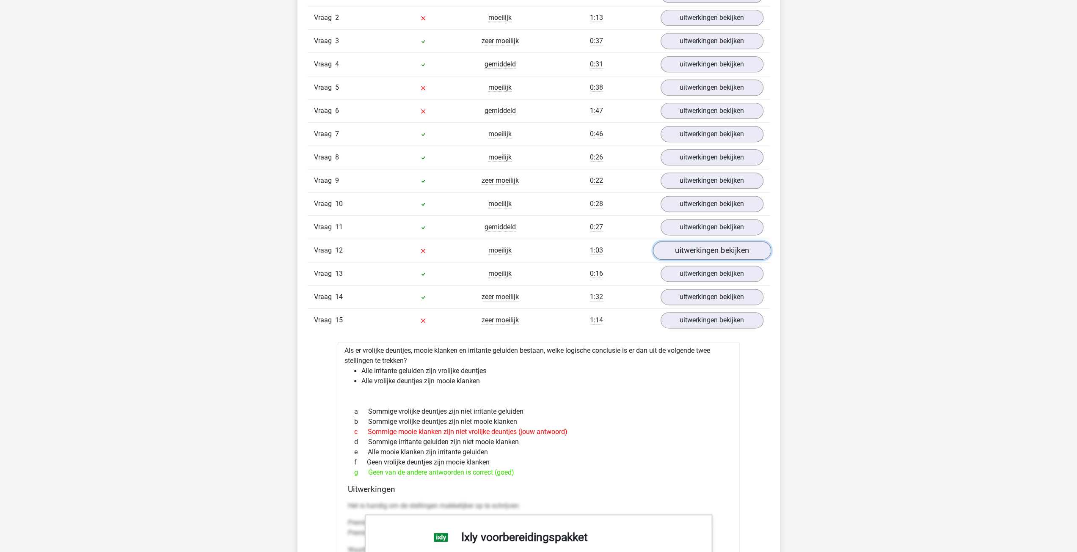
click at [741, 247] on link "uitwerkingen bekijken" at bounding box center [712, 251] width 118 height 19
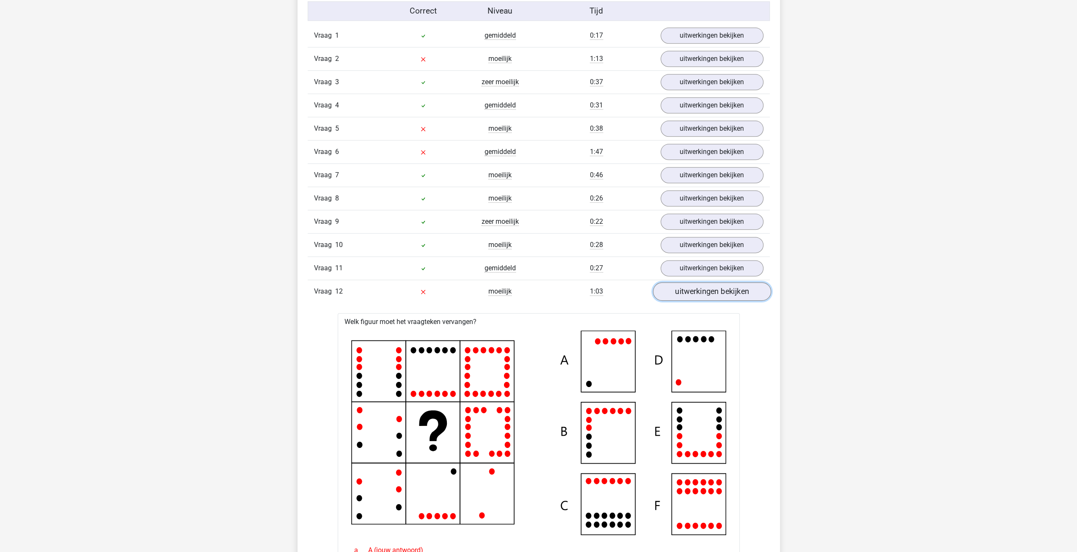
scroll to position [973, 0]
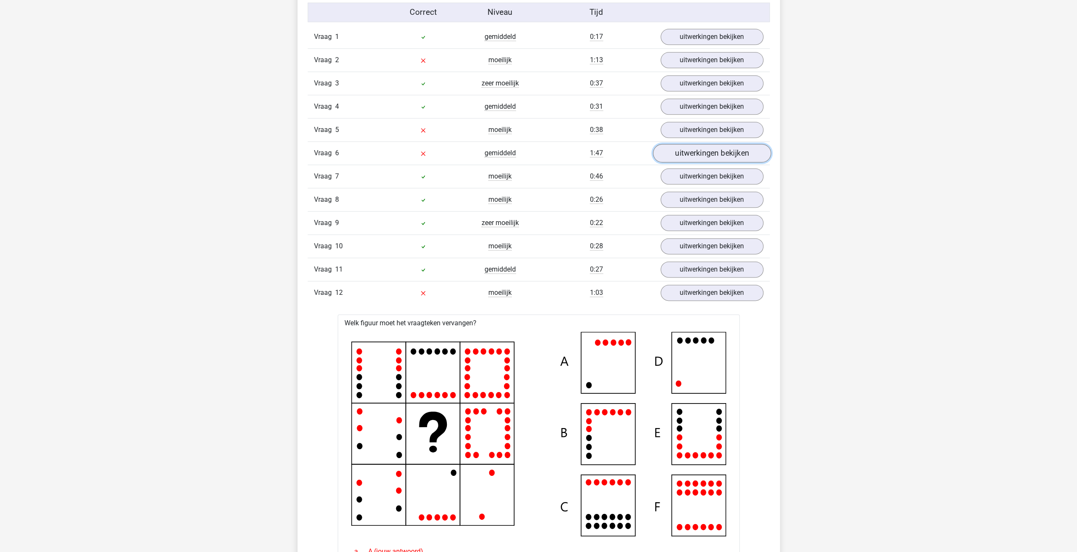
click at [736, 154] on link "uitwerkingen bekijken" at bounding box center [712, 153] width 118 height 19
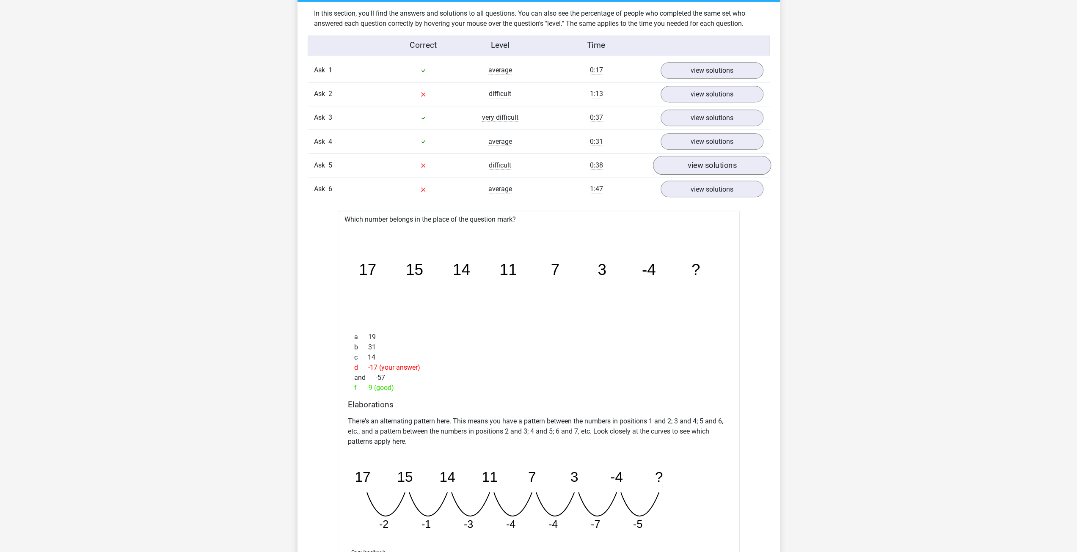
scroll to position [909, 0]
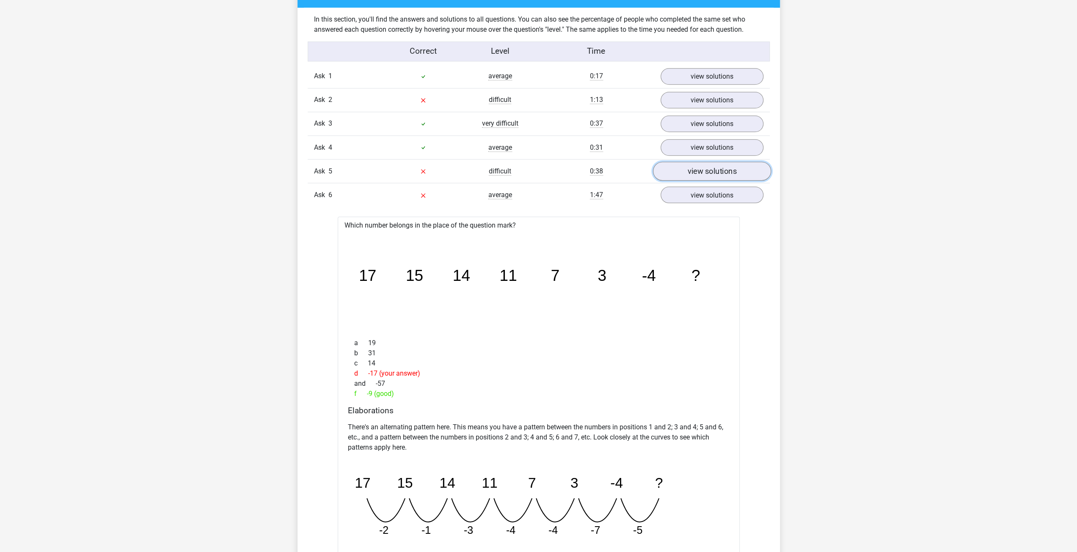
click at [699, 171] on font "view solutions" at bounding box center [711, 171] width 49 height 9
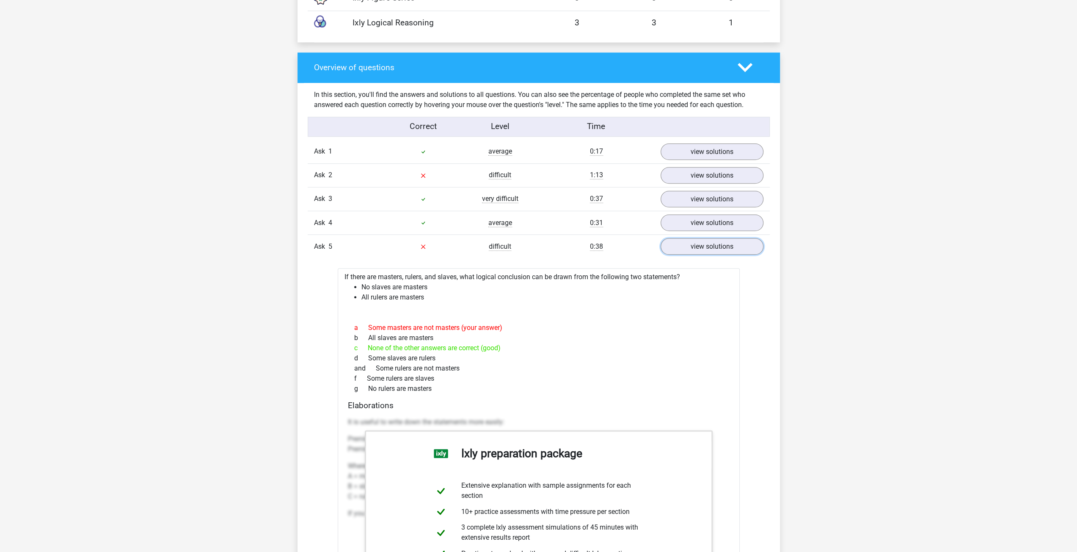
scroll to position [782, 0]
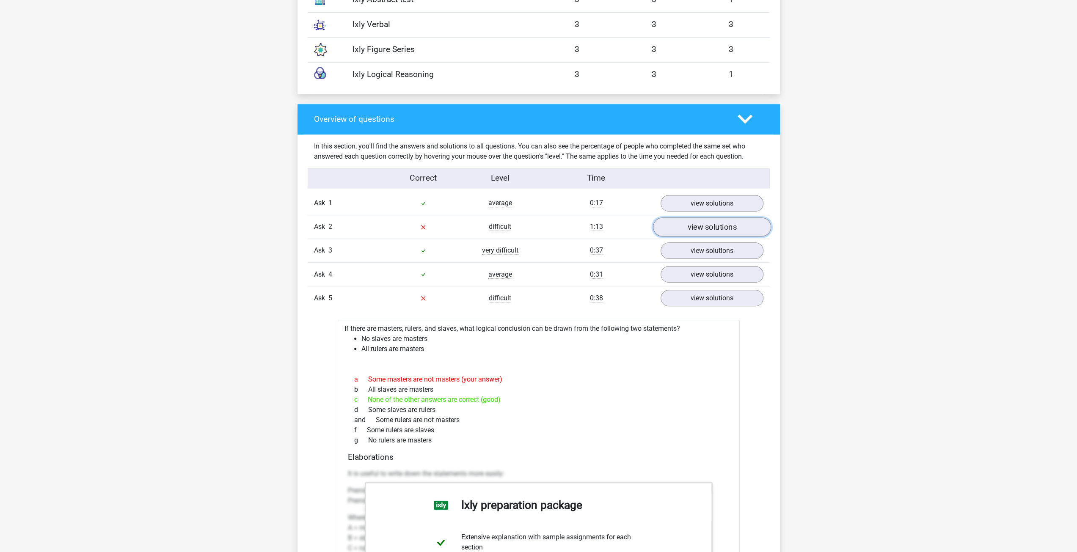
click at [676, 229] on link "view solutions" at bounding box center [712, 227] width 118 height 19
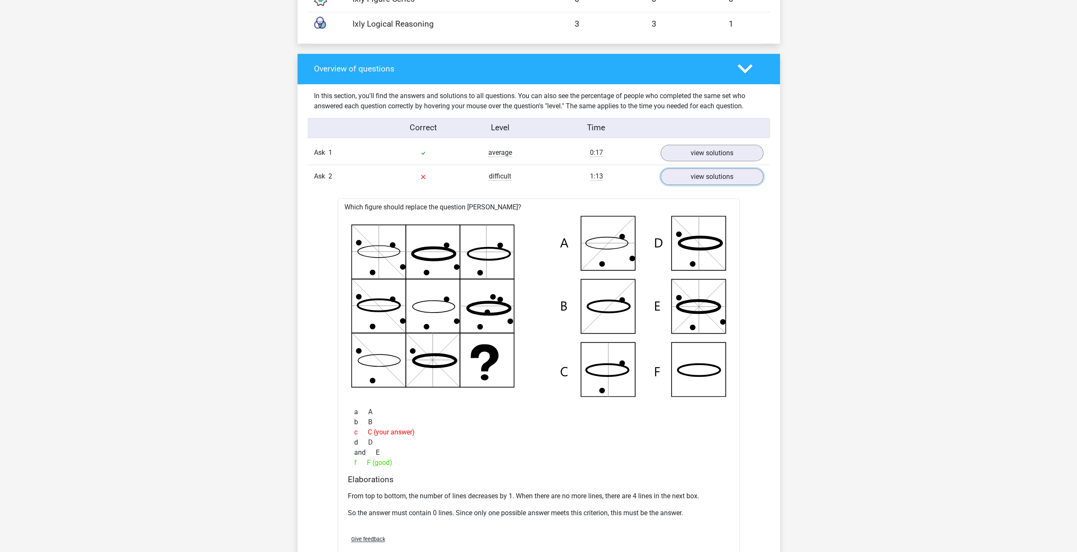
scroll to position [824, 0]
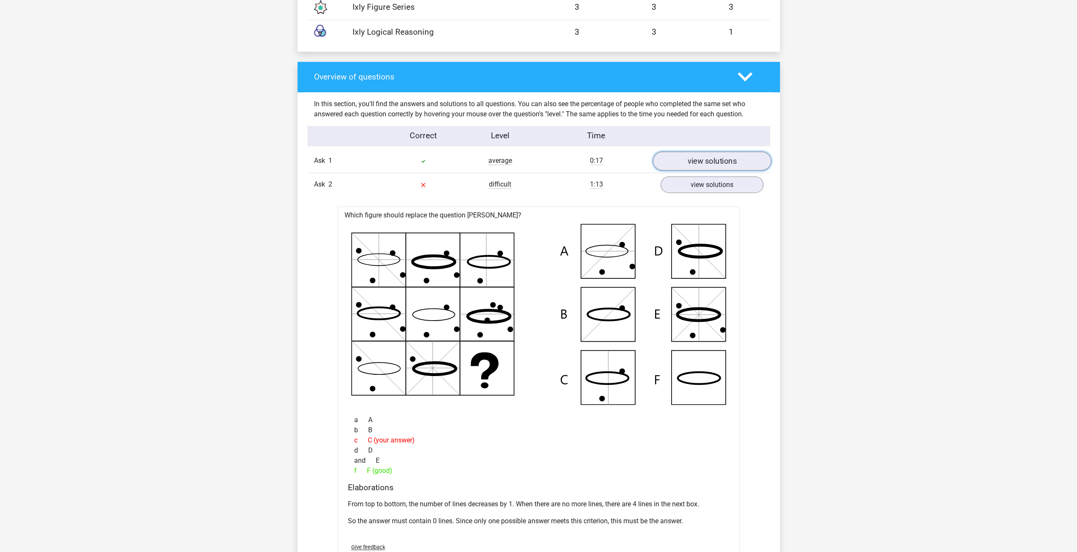
click at [682, 167] on link "view solutions" at bounding box center [712, 160] width 118 height 19
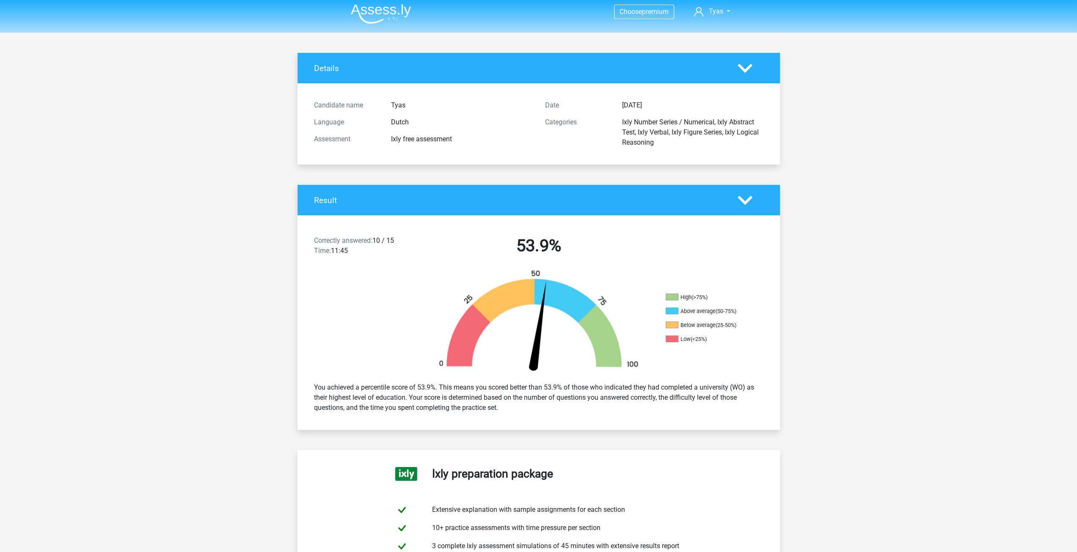
scroll to position [0, 0]
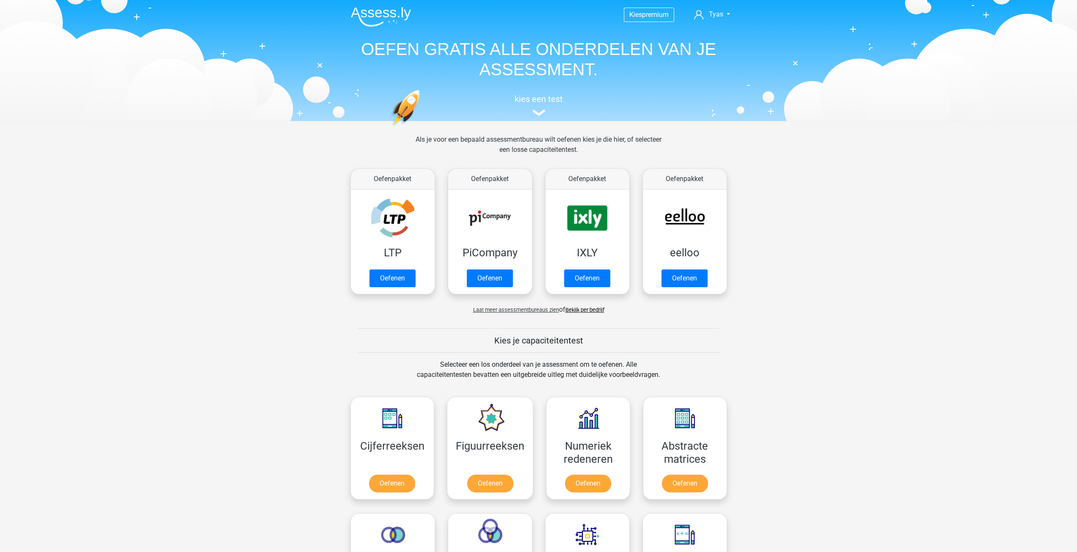
click at [539, 107] on div "kies een test" at bounding box center [538, 104] width 389 height 28
click at [539, 102] on h5 "kies een test" at bounding box center [538, 99] width 389 height 10
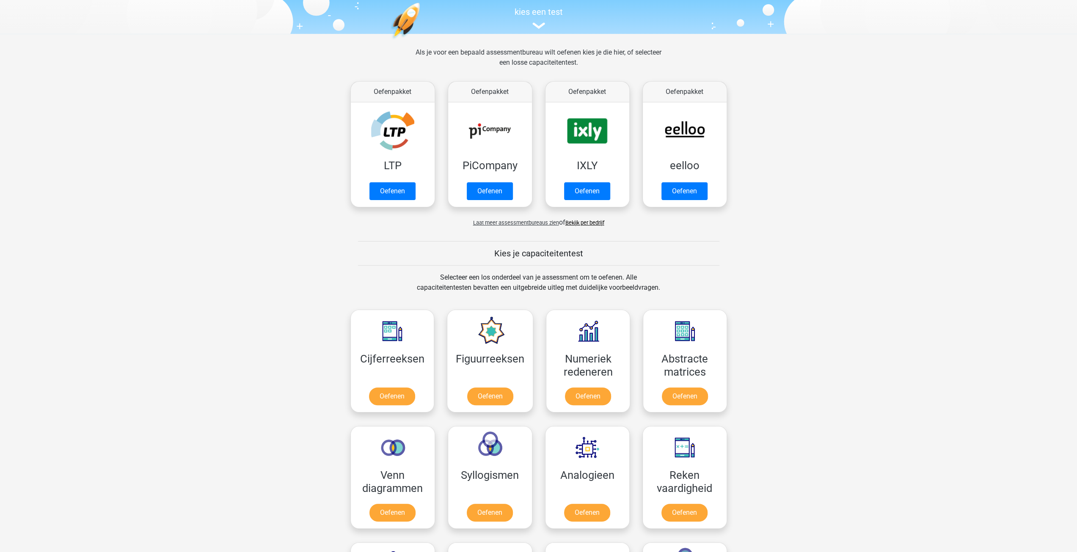
scroll to position [74, 0]
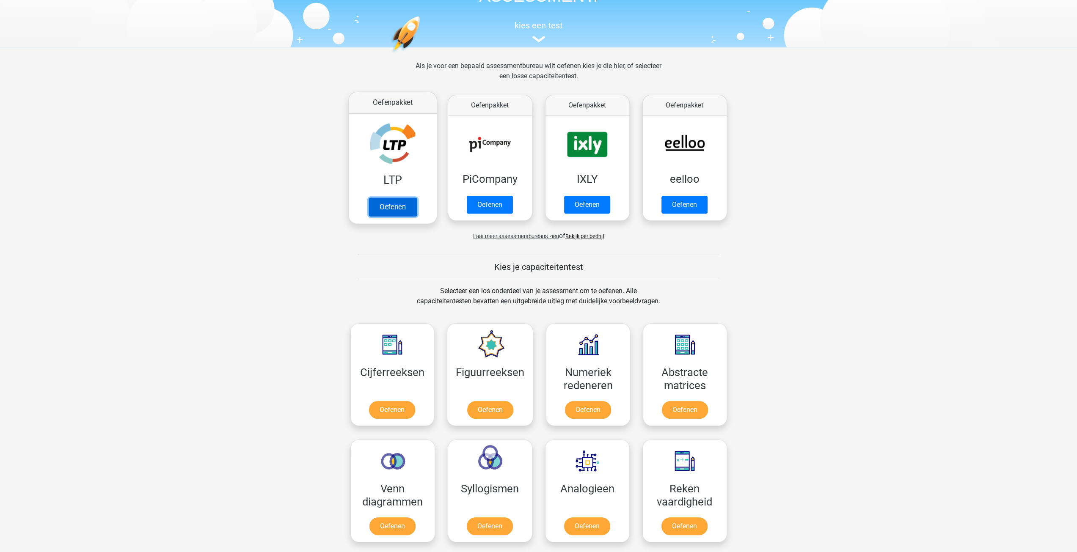
click at [400, 214] on link "Oefenen" at bounding box center [392, 207] width 48 height 19
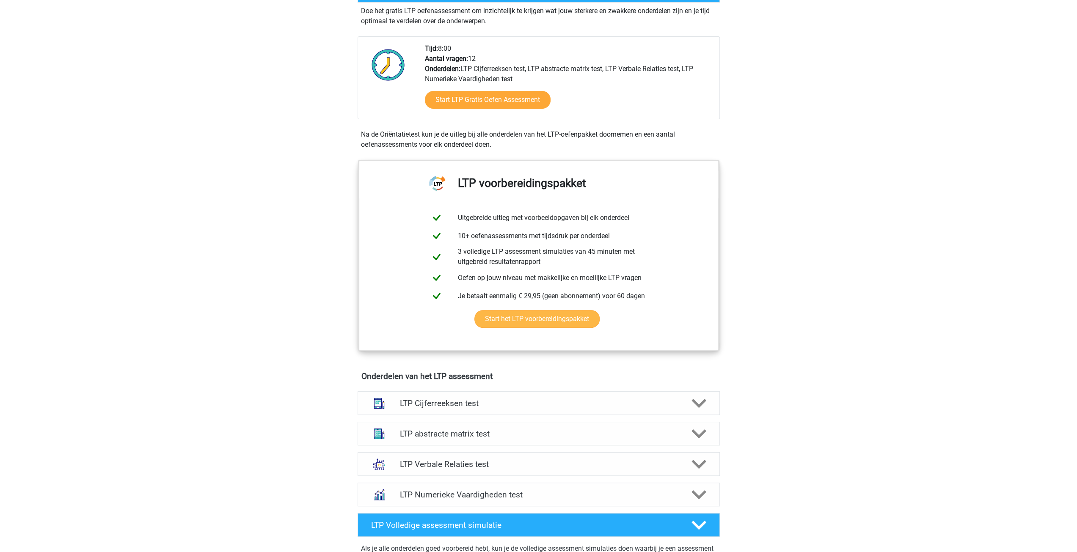
scroll to position [169, 0]
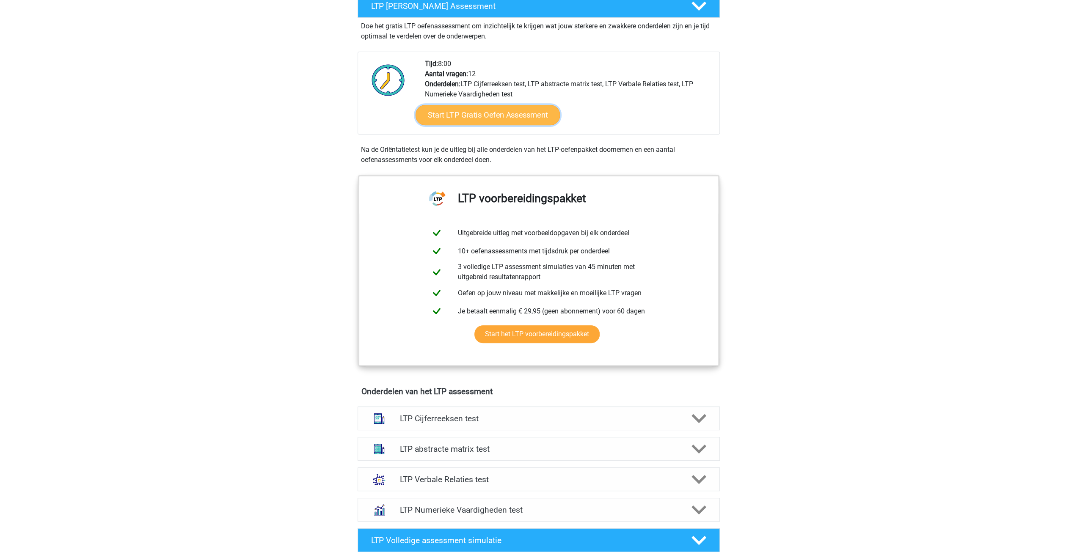
click at [535, 119] on link "Start LTP Gratis Oefen Assessment" at bounding box center [487, 115] width 145 height 20
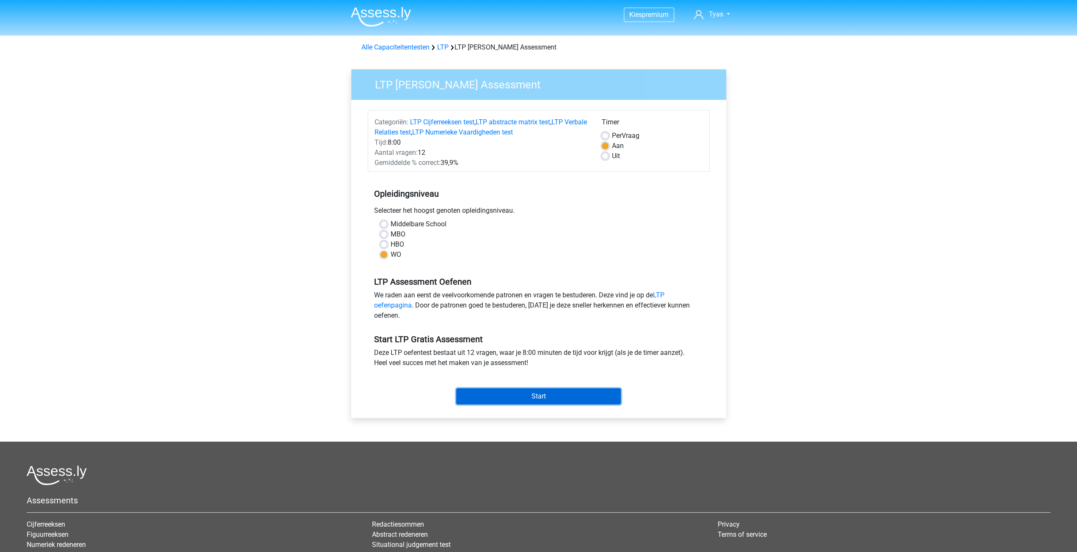
click at [529, 398] on input "Start" at bounding box center [538, 396] width 165 height 16
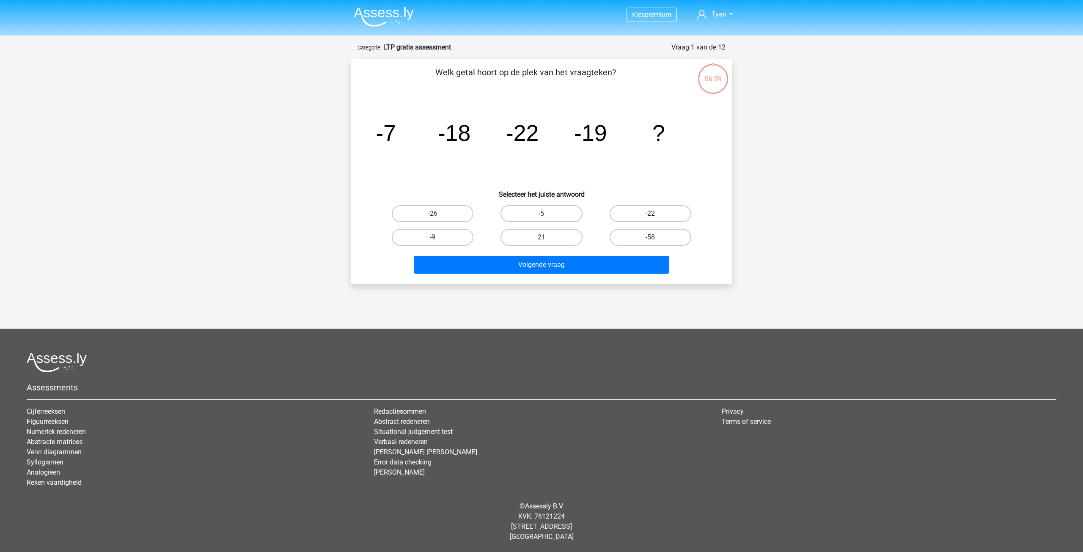
click at [636, 218] on label "-22" at bounding box center [651, 213] width 82 height 17
click at [650, 218] on input "-22" at bounding box center [653, 217] width 6 height 6
radio input "true"
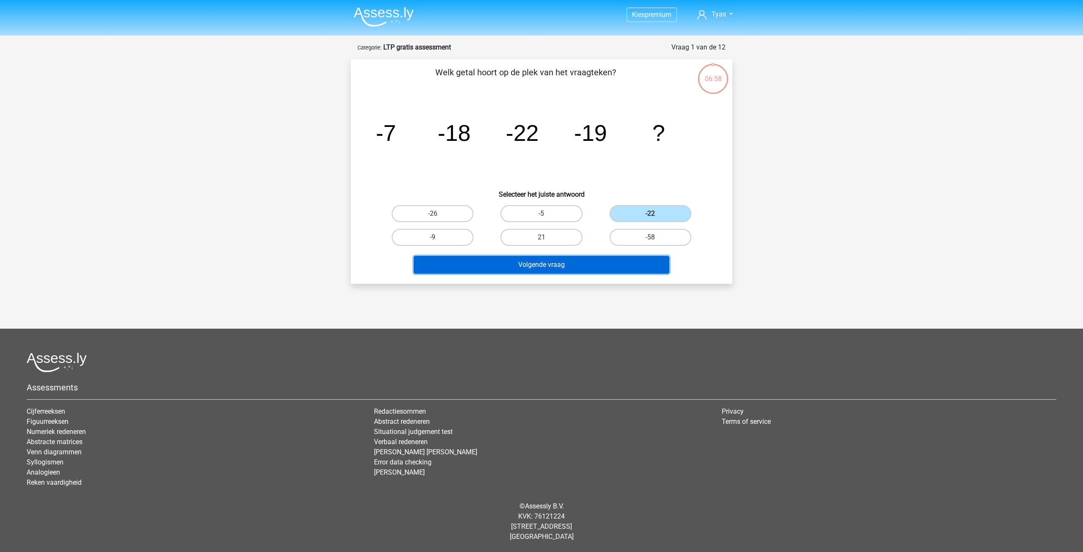
click at [599, 265] on button "Volgende vraag" at bounding box center [542, 265] width 256 height 18
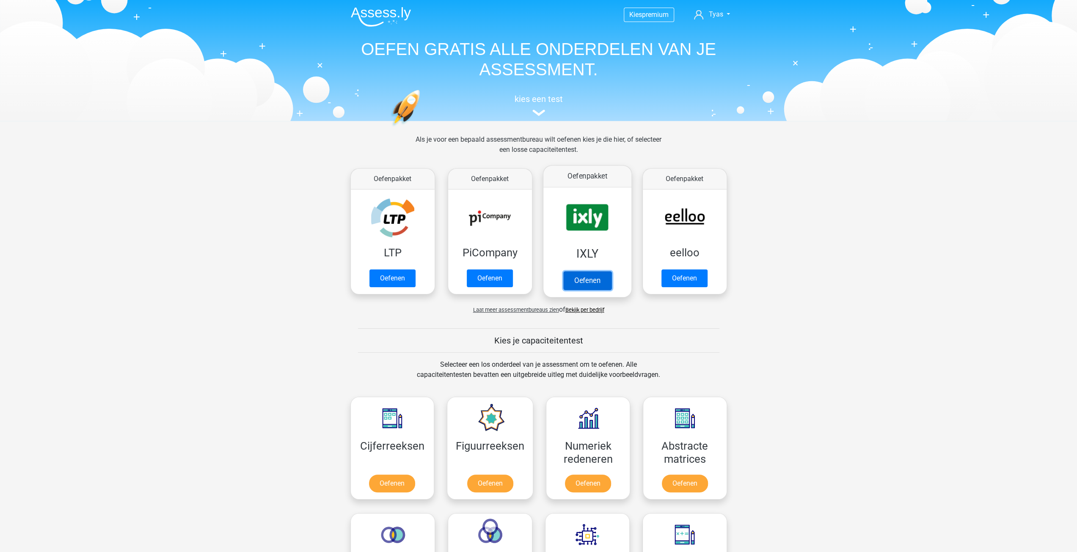
click at [605, 279] on link "Oefenen" at bounding box center [587, 280] width 48 height 19
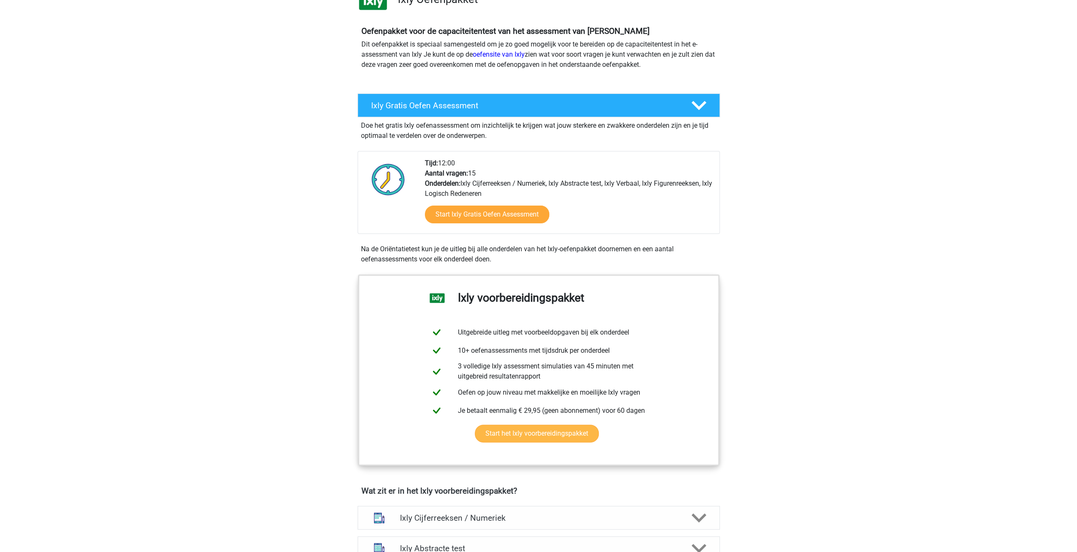
scroll to position [85, 0]
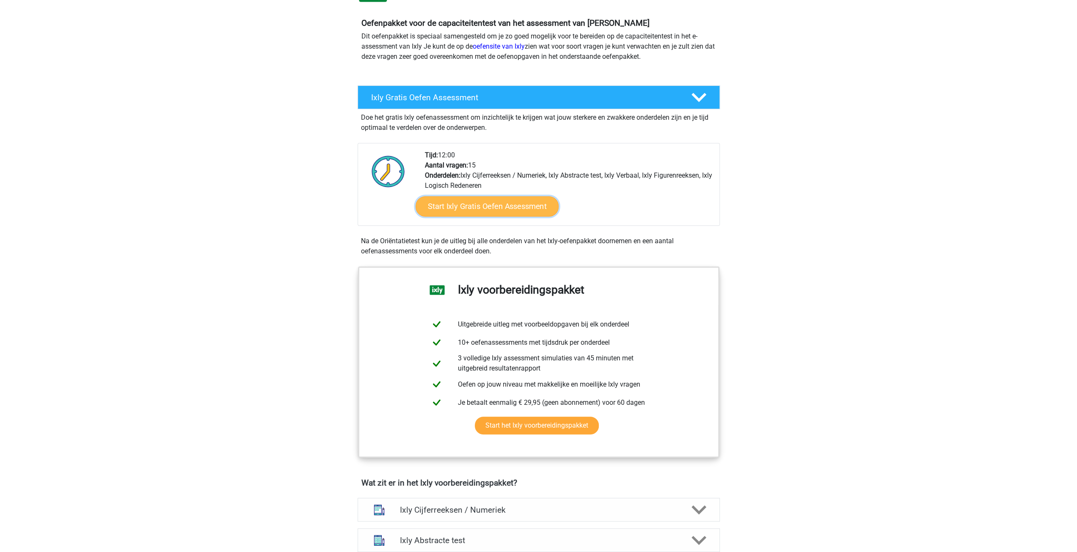
click at [505, 209] on link "Start Ixly Gratis Oefen Assessment" at bounding box center [486, 206] width 143 height 20
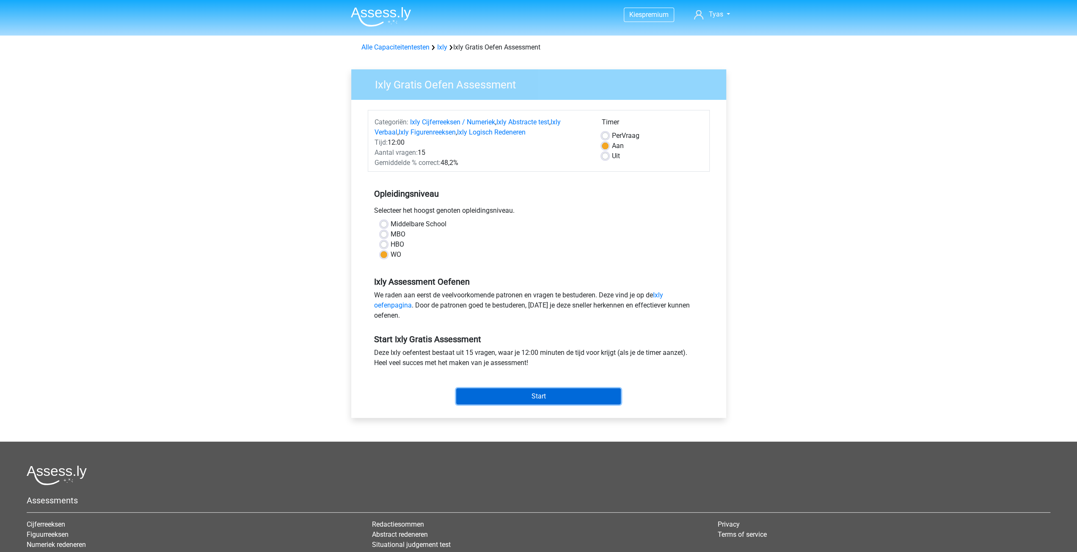
click at [518, 391] on input "Start" at bounding box center [538, 396] width 165 height 16
click at [521, 397] on input "Start" at bounding box center [538, 396] width 165 height 16
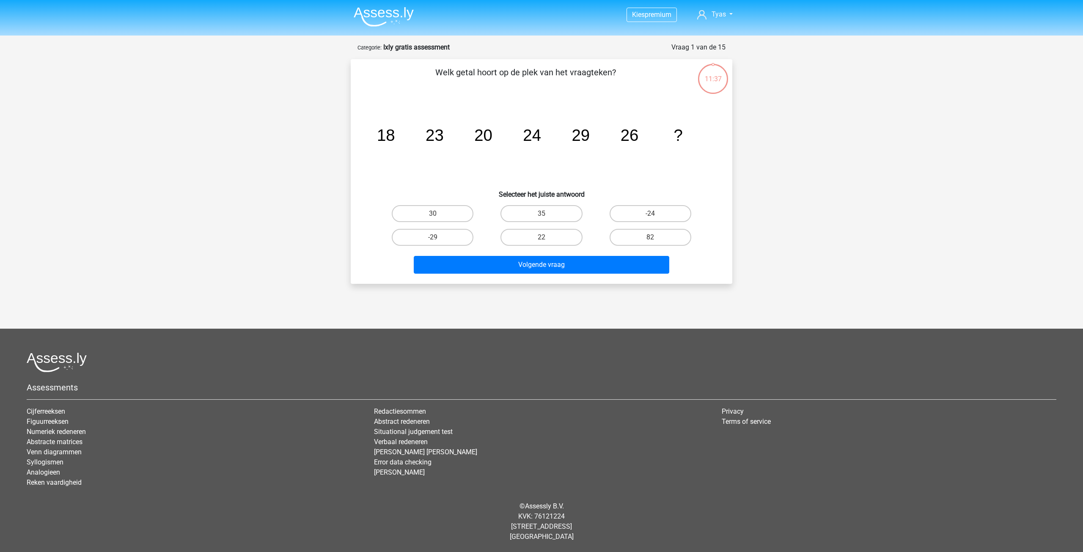
drag, startPoint x: 438, startPoint y: 213, endPoint x: 487, endPoint y: 234, distance: 54.2
click at [438, 214] on input "30" at bounding box center [436, 217] width 6 height 6
radio input "true"
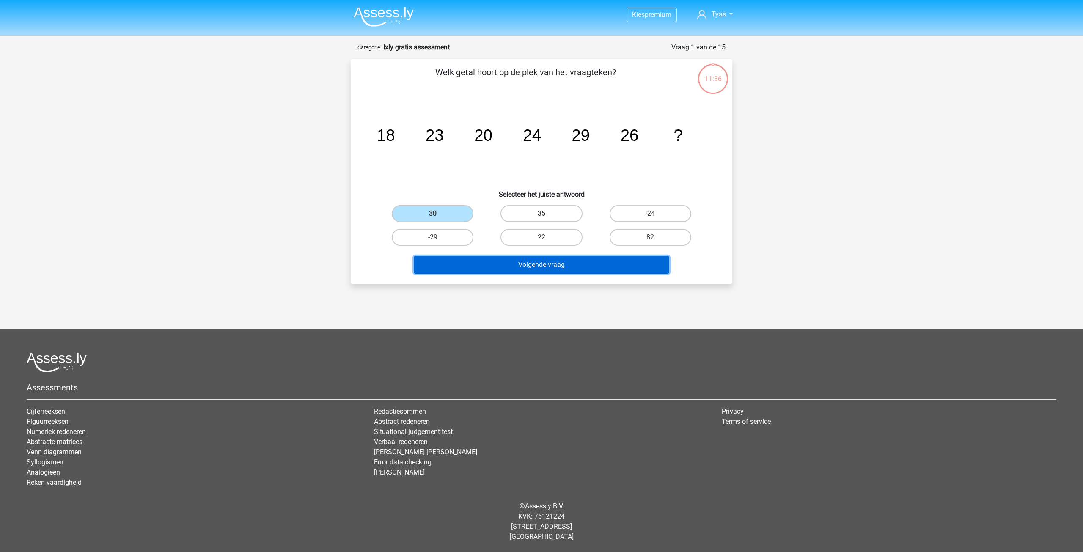
click at [502, 270] on button "Volgende vraag" at bounding box center [542, 265] width 256 height 18
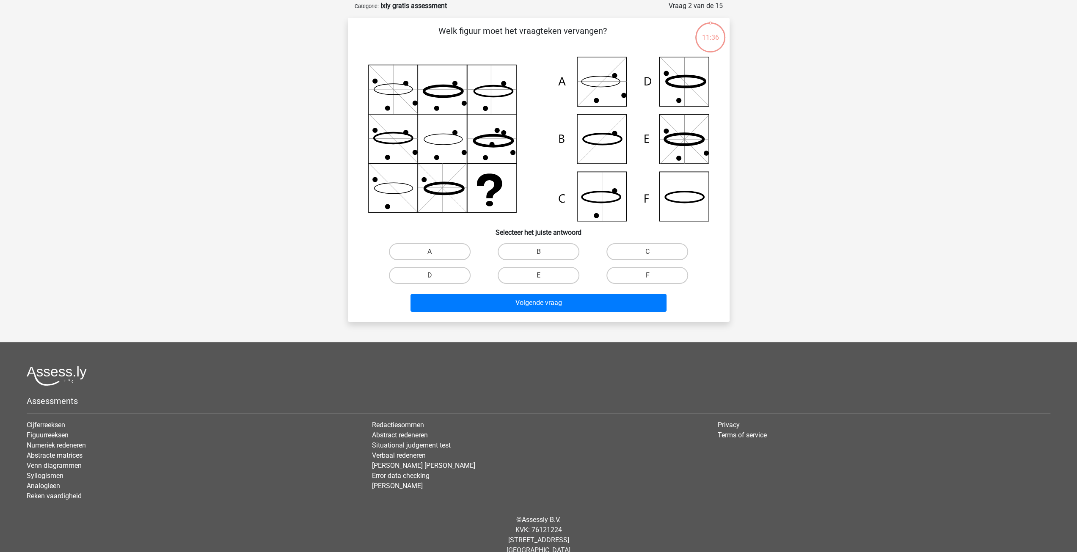
scroll to position [42, 0]
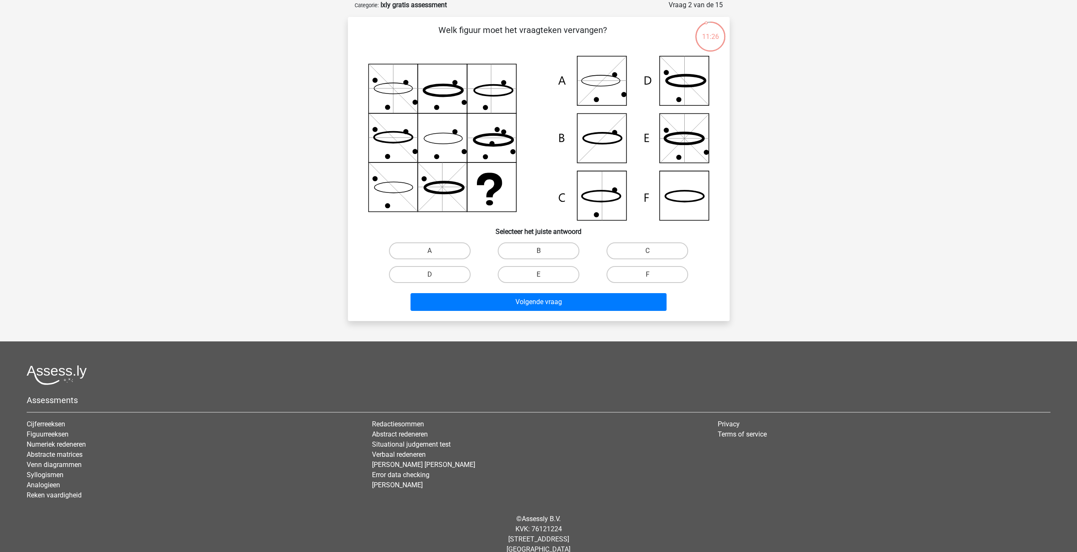
click at [693, 201] on icon at bounding box center [684, 196] width 39 height 11
click at [640, 274] on label "F" at bounding box center [647, 274] width 82 height 17
click at [647, 275] on input "F" at bounding box center [650, 278] width 6 height 6
radio input "true"
click at [601, 305] on button "Volgende vraag" at bounding box center [538, 302] width 256 height 18
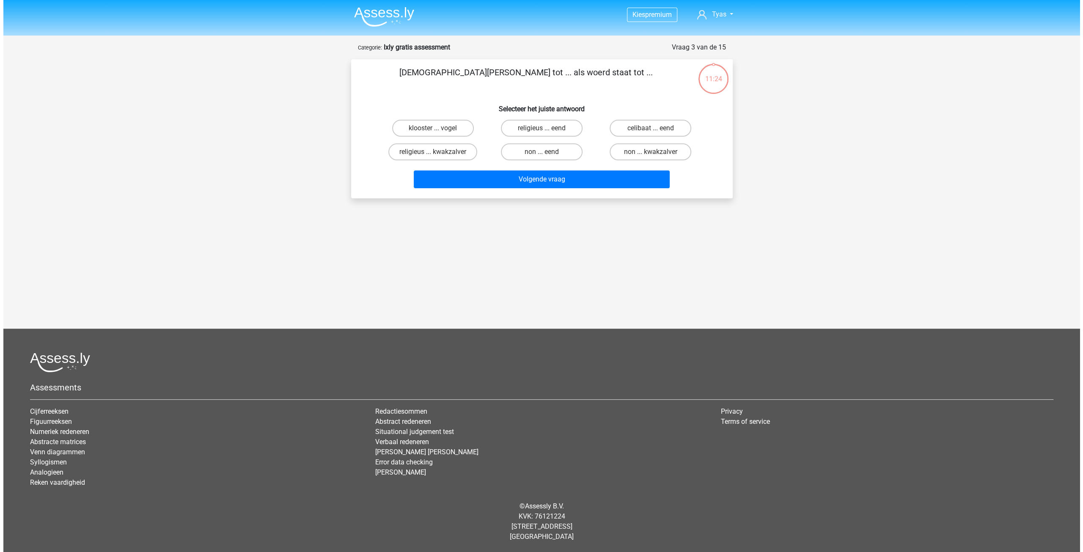
scroll to position [0, 0]
click at [538, 157] on label "non ... eend" at bounding box center [542, 151] width 82 height 17
click at [542, 157] on input "non ... eend" at bounding box center [545, 155] width 6 height 6
radio input "true"
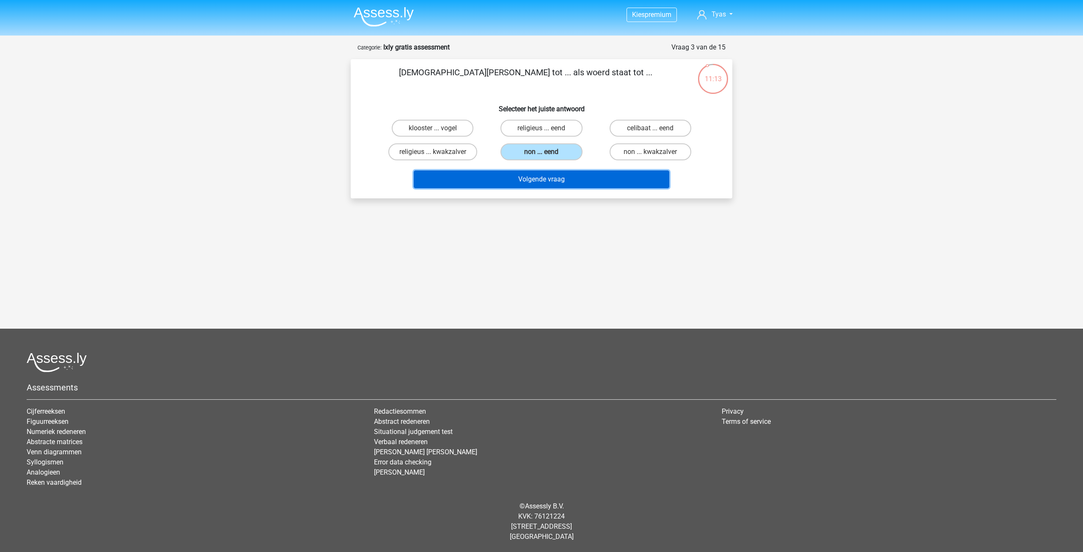
click at [550, 186] on button "Volgende vraag" at bounding box center [542, 180] width 256 height 18
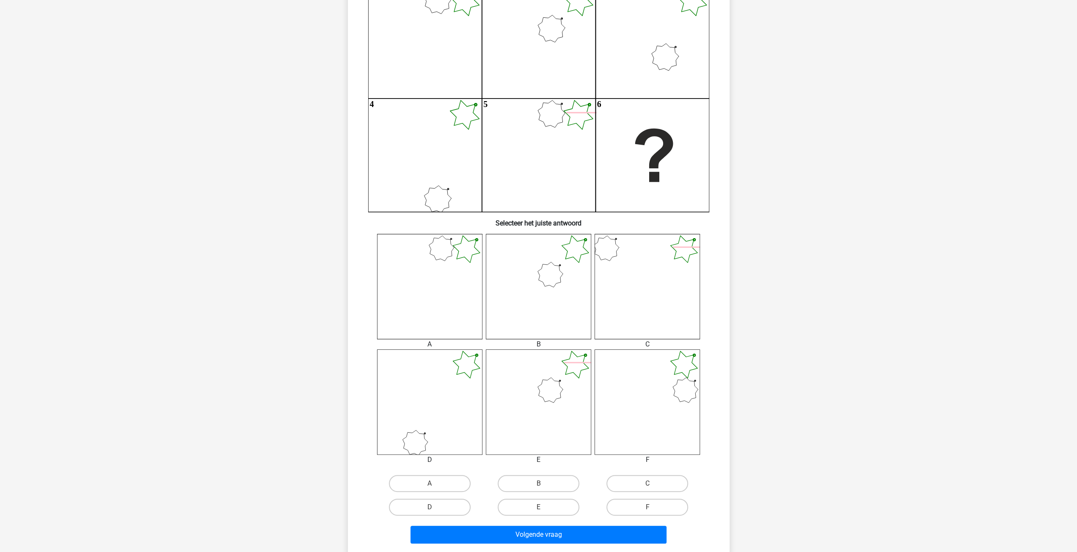
scroll to position [127, 0]
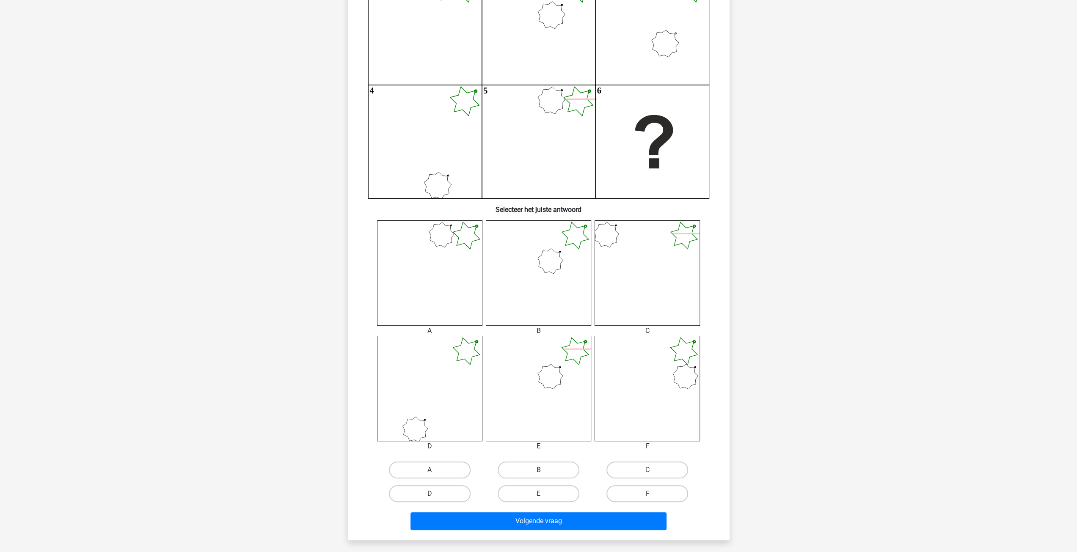
click at [546, 465] on label "B" at bounding box center [539, 470] width 82 height 17
click at [544, 470] on input "B" at bounding box center [541, 473] width 6 height 6
radio input "true"
click at [556, 525] on button "Volgende vraag" at bounding box center [538, 521] width 256 height 18
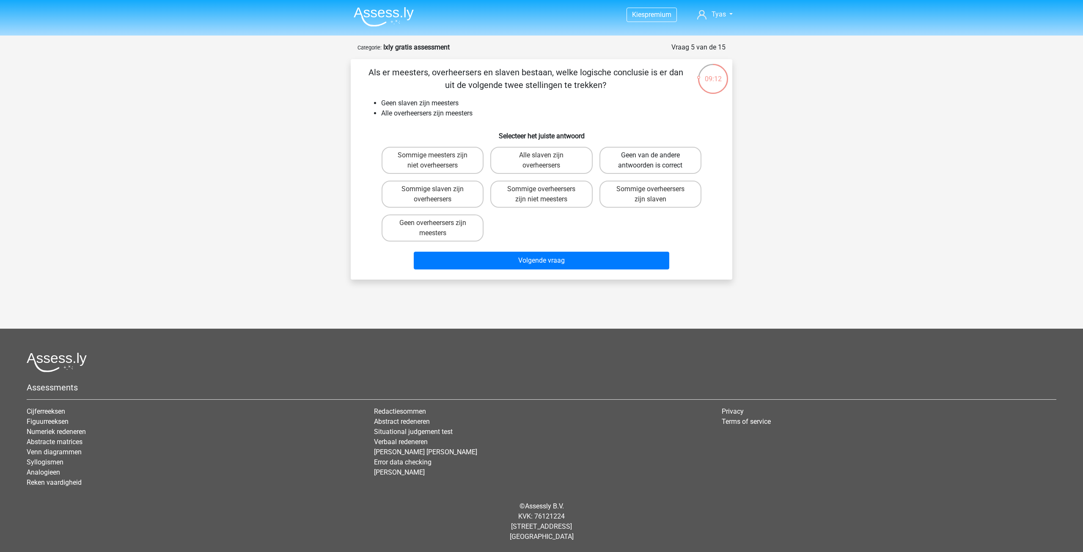
click at [671, 166] on label "Geen van de andere antwoorden is correct" at bounding box center [651, 160] width 102 height 27
click at [656, 161] on input "Geen van de andere antwoorden is correct" at bounding box center [653, 158] width 6 height 6
radio input "true"
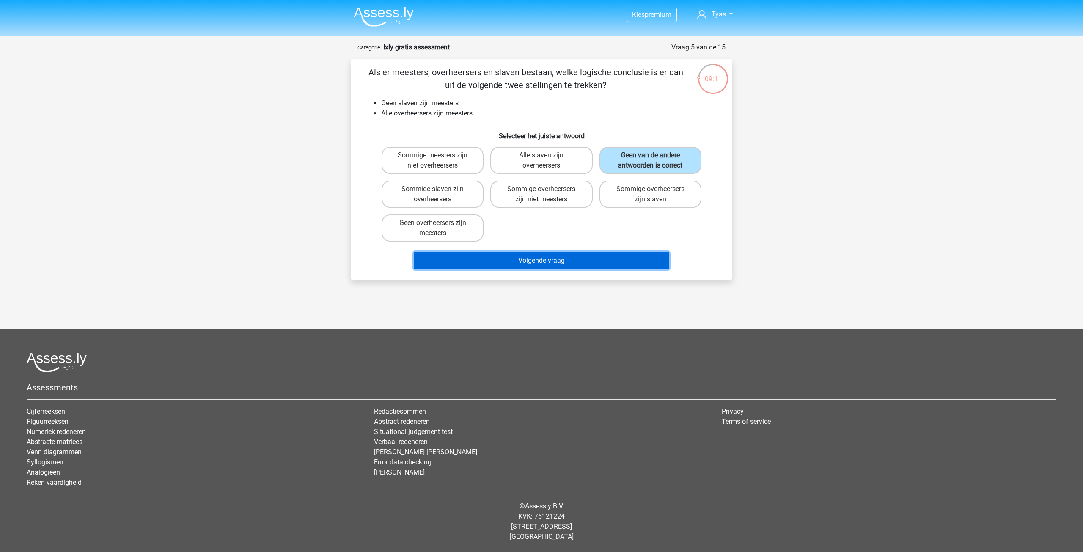
click at [637, 264] on button "Volgende vraag" at bounding box center [542, 261] width 256 height 18
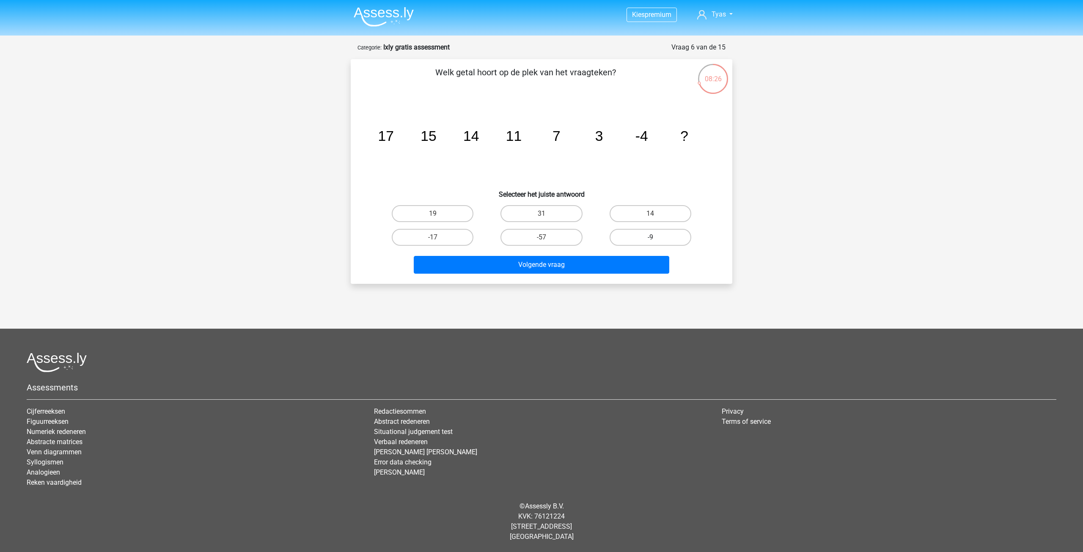
click at [628, 236] on label "-9" at bounding box center [651, 237] width 82 height 17
click at [650, 237] on input "-9" at bounding box center [653, 240] width 6 height 6
radio input "true"
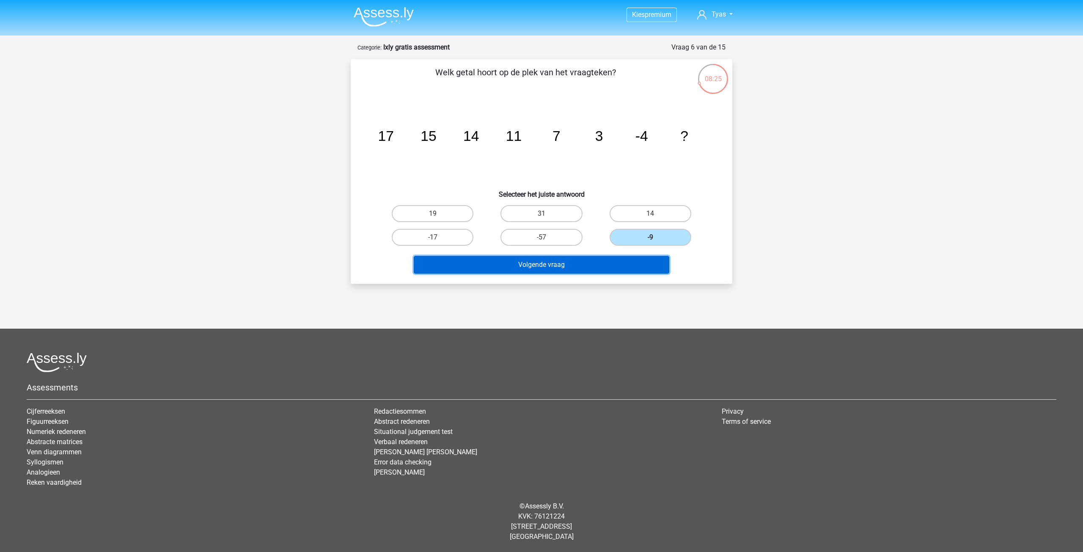
click at [614, 265] on button "Volgende vraag" at bounding box center [542, 265] width 256 height 18
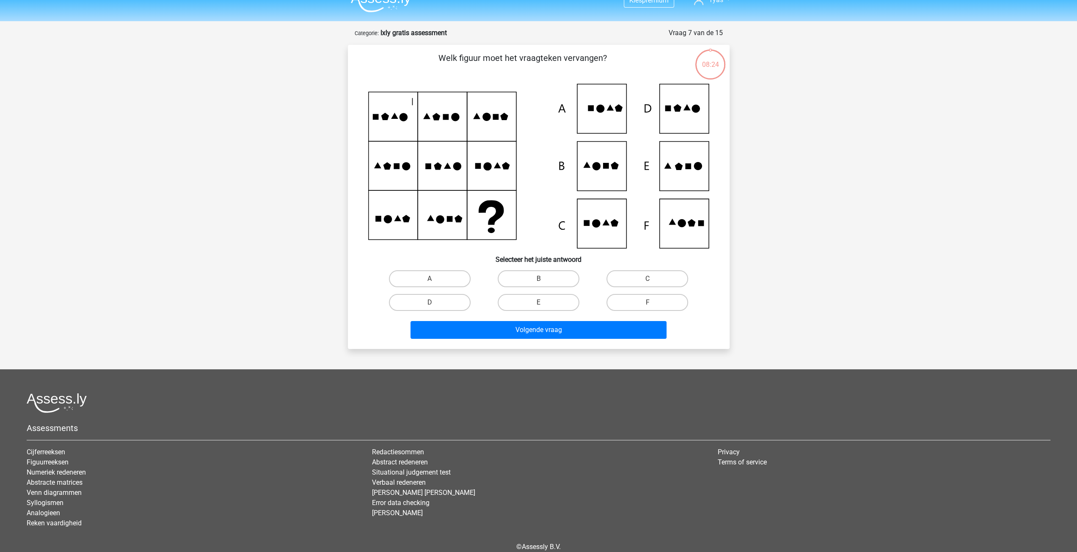
scroll to position [42, 0]
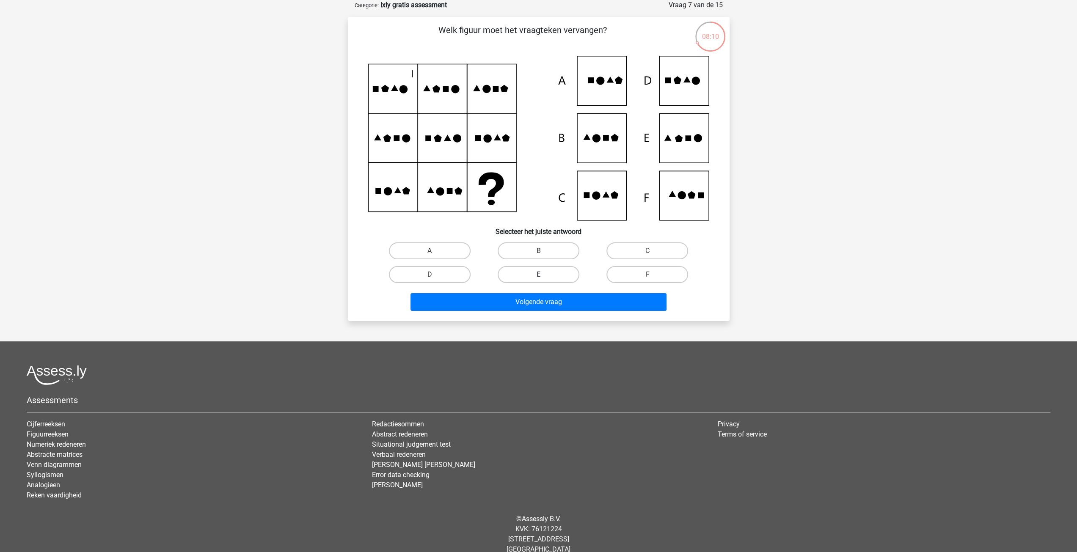
click at [537, 275] on label "E" at bounding box center [539, 274] width 82 height 17
click at [538, 275] on input "E" at bounding box center [541, 278] width 6 height 6
radio input "true"
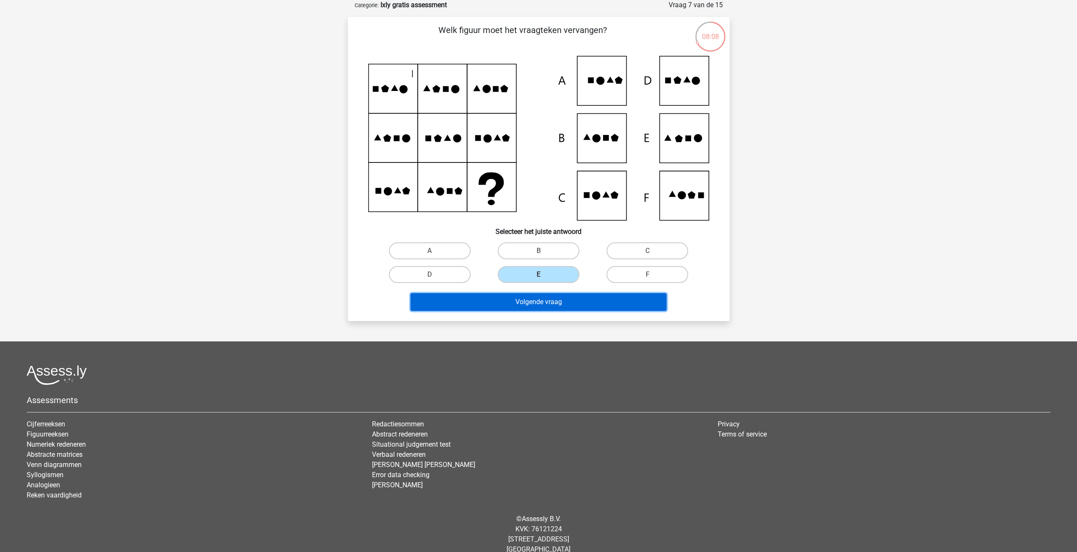
click at [570, 299] on button "Volgende vraag" at bounding box center [538, 302] width 256 height 18
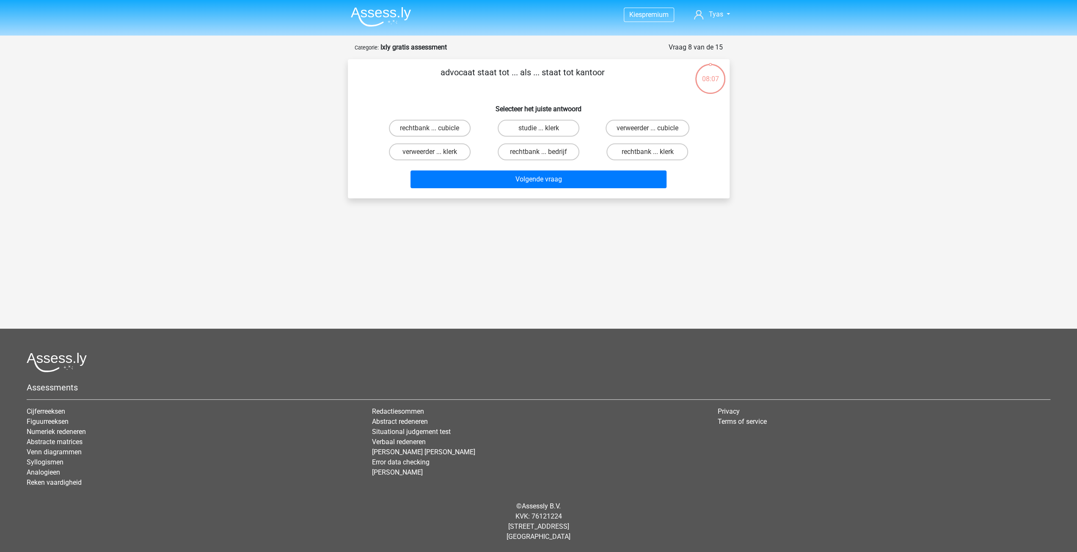
scroll to position [0, 0]
click at [642, 151] on label "rechtbank ... klerk" at bounding box center [651, 151] width 82 height 17
click at [650, 152] on input "rechtbank ... klerk" at bounding box center [653, 155] width 6 height 6
radio input "true"
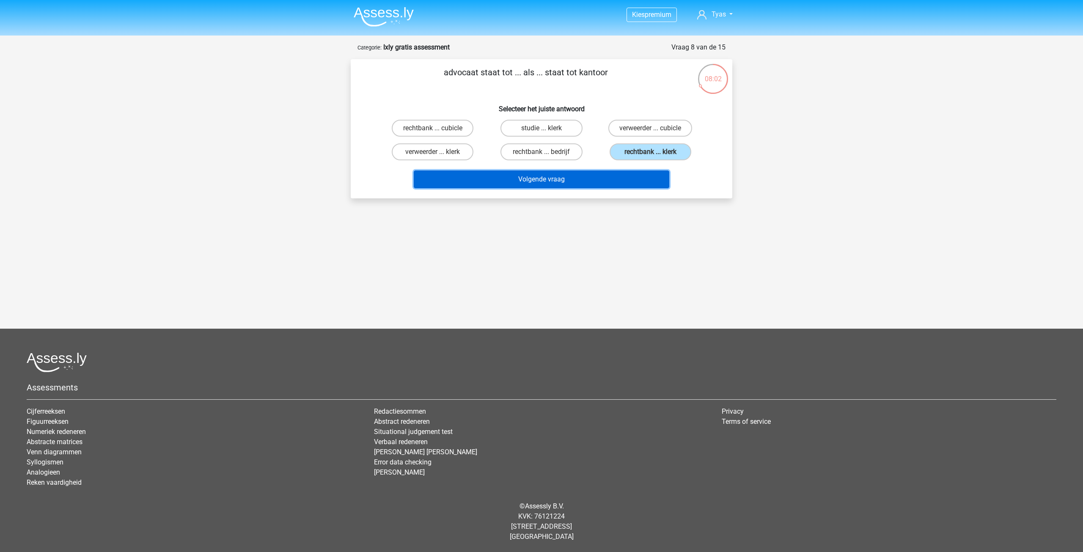
click at [616, 182] on button "Volgende vraag" at bounding box center [542, 180] width 256 height 18
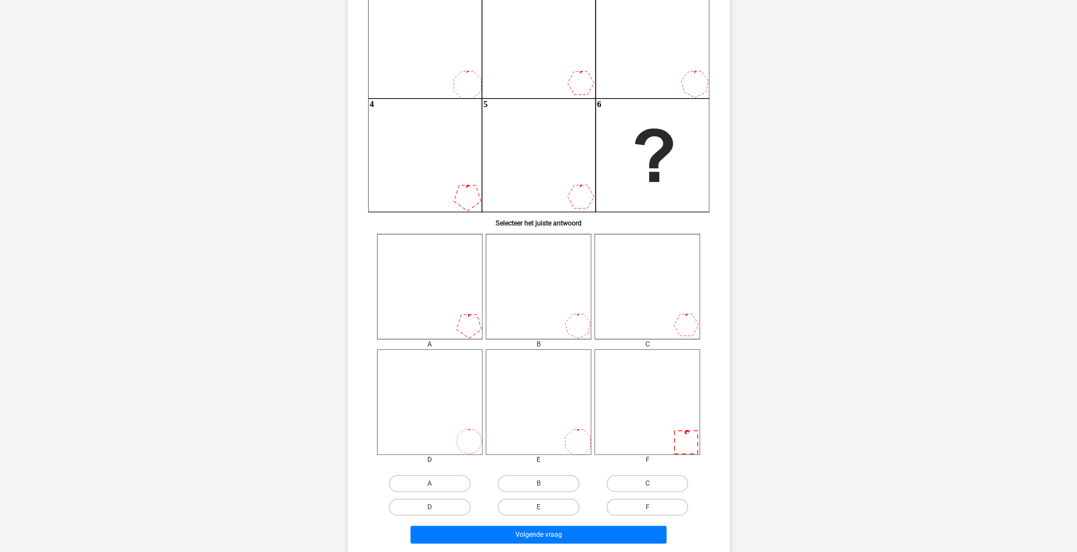
scroll to position [127, 0]
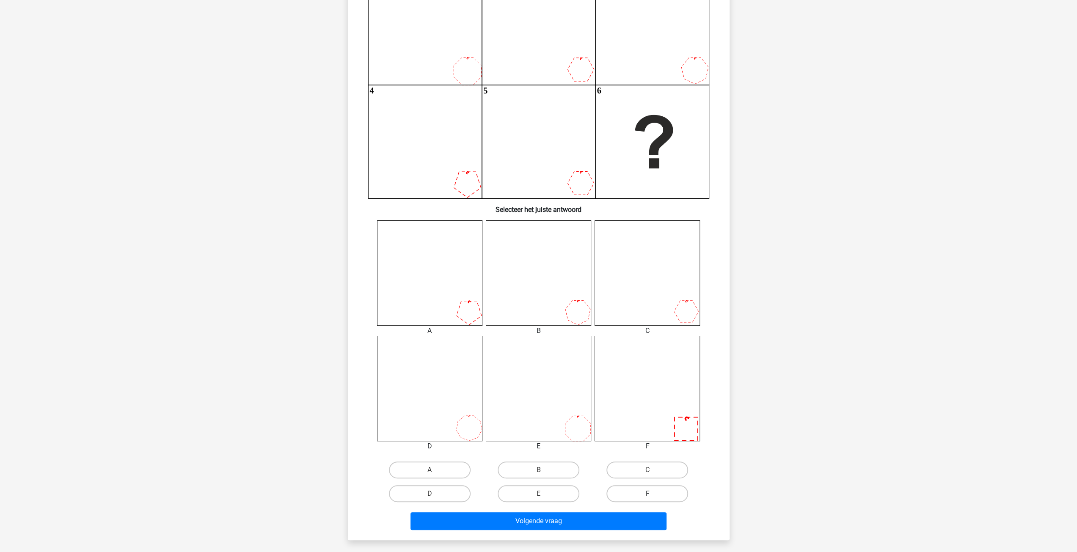
click at [640, 502] on label "F" at bounding box center [647, 493] width 82 height 17
click at [647, 499] on input "F" at bounding box center [650, 497] width 6 height 6
radio input "true"
click at [620, 516] on button "Volgende vraag" at bounding box center [538, 521] width 256 height 18
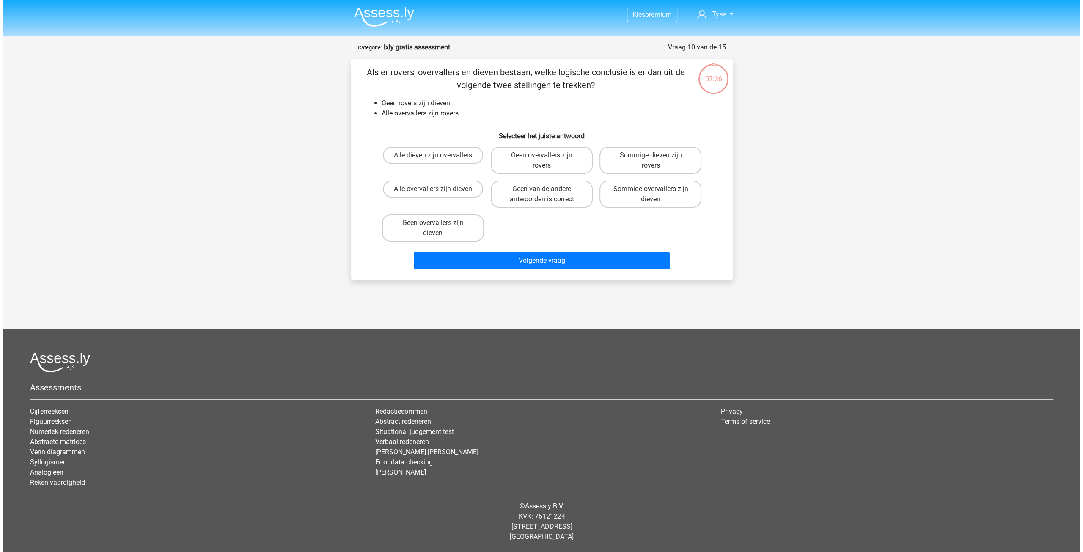
scroll to position [0, 0]
click at [449, 205] on div "Alle overvallers zijn dieven" at bounding box center [433, 194] width 102 height 27
click at [448, 223] on label "Geen overvallers zijn dieven" at bounding box center [433, 228] width 102 height 27
click at [438, 223] on input "Geen overvallers zijn dieven" at bounding box center [436, 226] width 6 height 6
radio input "true"
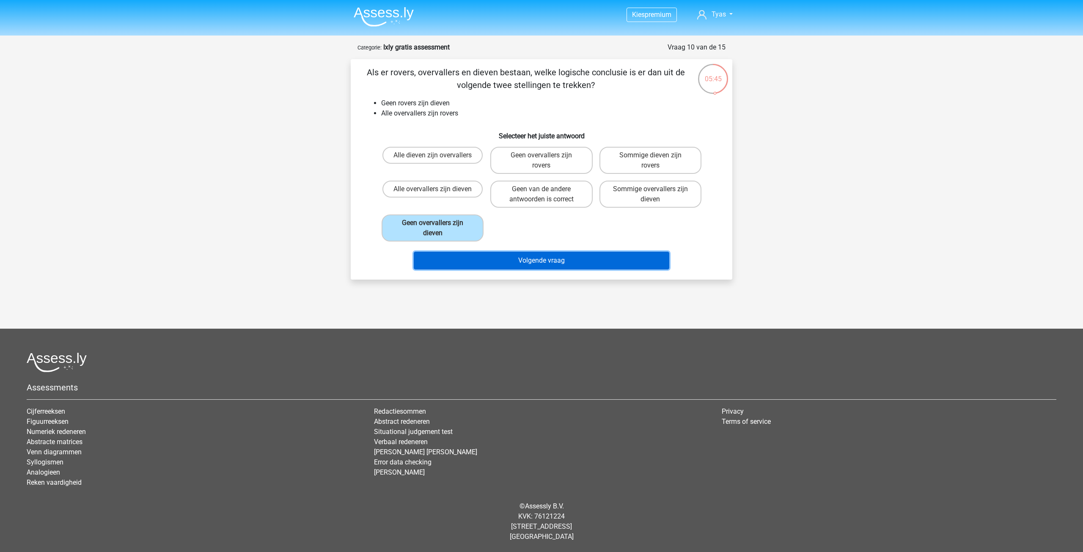
click at [457, 257] on button "Volgende vraag" at bounding box center [542, 261] width 256 height 18
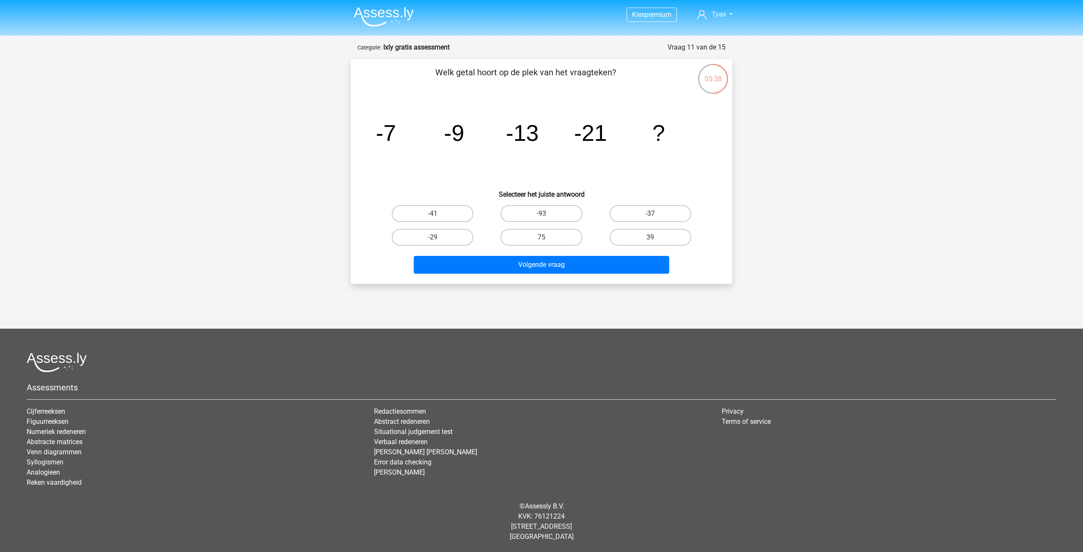
click at [648, 221] on label "-37" at bounding box center [651, 213] width 82 height 17
click at [650, 219] on input "-37" at bounding box center [653, 217] width 6 height 6
radio input "true"
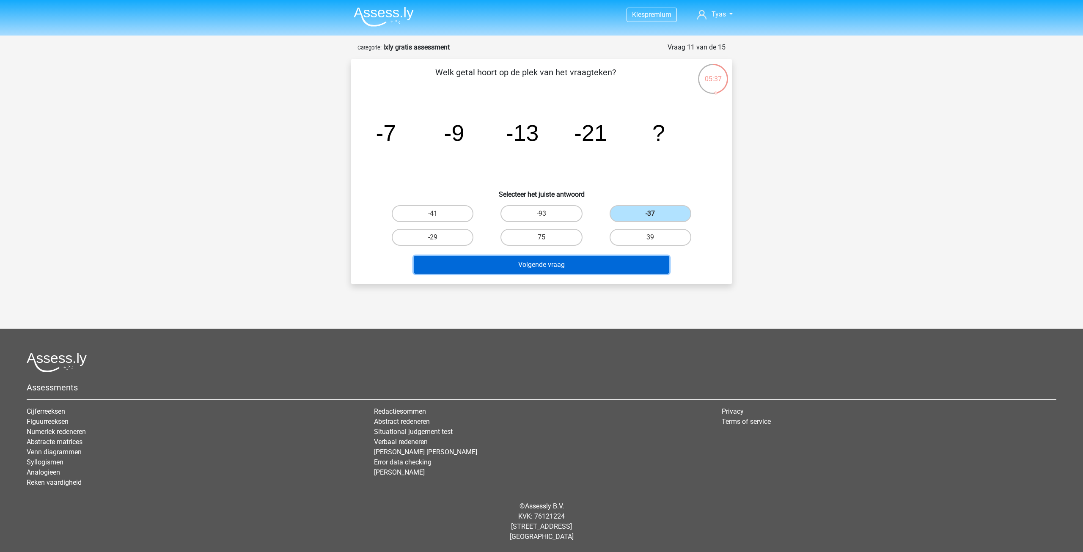
click at [625, 262] on button "Volgende vraag" at bounding box center [542, 265] width 256 height 18
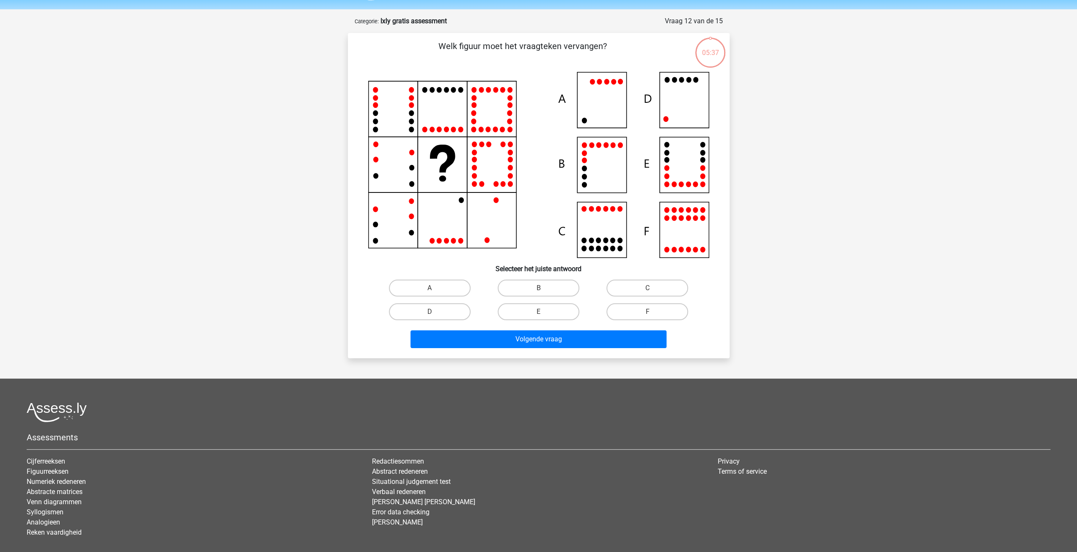
scroll to position [42, 0]
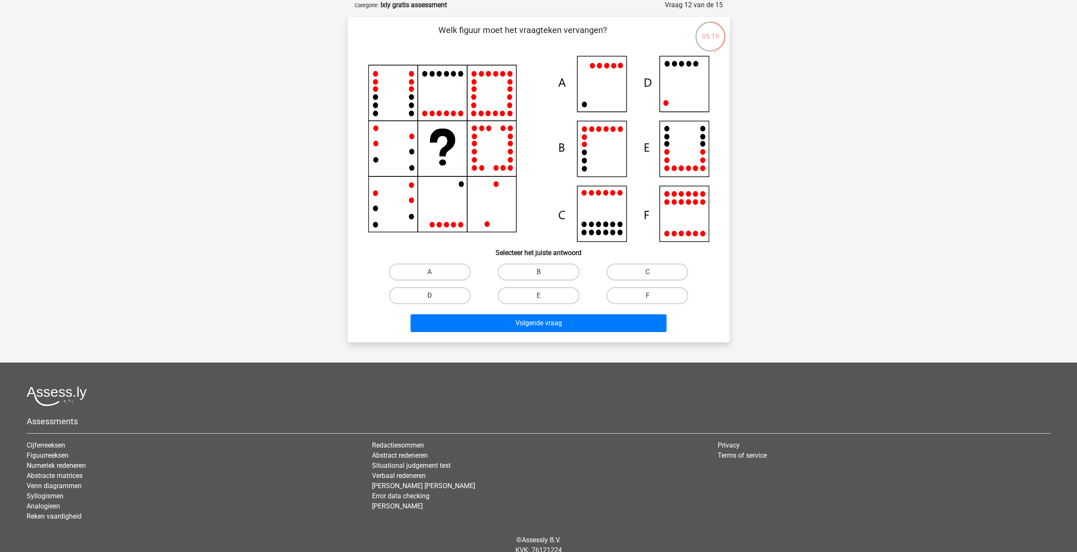
click at [445, 297] on label "D" at bounding box center [430, 295] width 82 height 17
click at [435, 297] on input "D" at bounding box center [433, 299] width 6 height 6
radio input "true"
click at [465, 323] on button "Volgende vraag" at bounding box center [538, 323] width 256 height 18
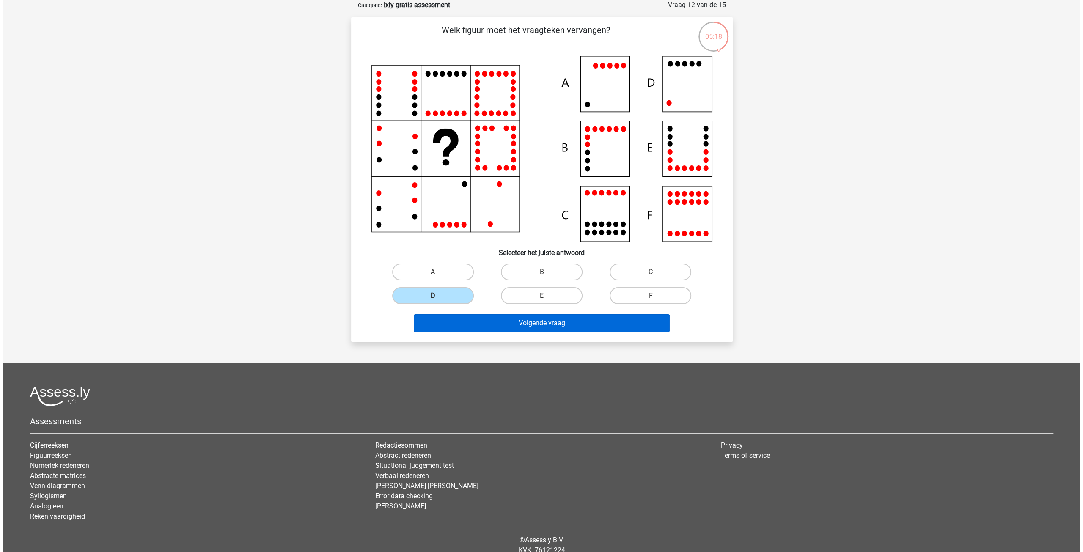
scroll to position [0, 0]
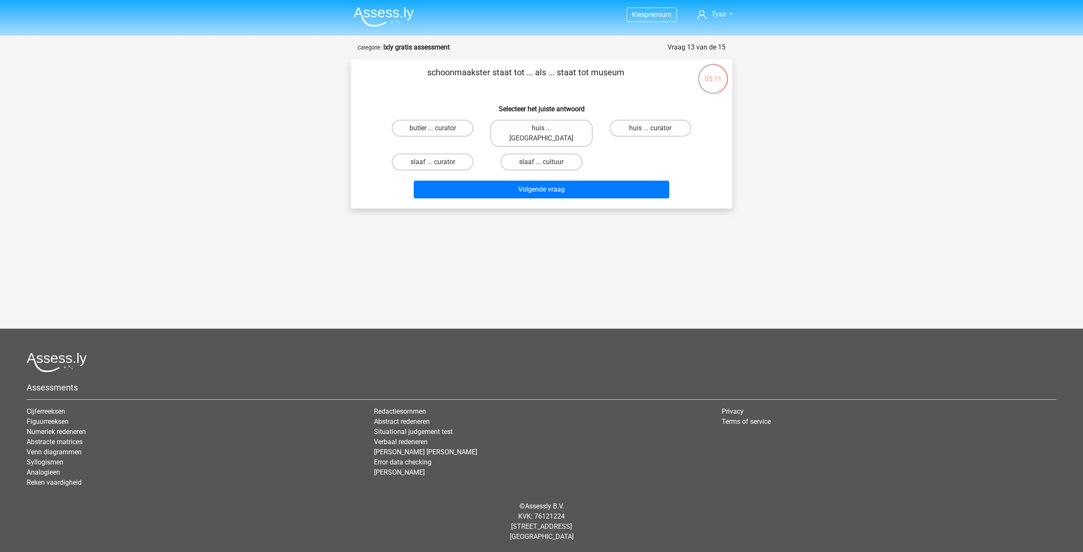
drag, startPoint x: 661, startPoint y: 130, endPoint x: 654, endPoint y: 144, distance: 15.9
click at [661, 130] on label "huis ... curator" at bounding box center [651, 128] width 82 height 17
click at [656, 130] on input "huis ... curator" at bounding box center [653, 131] width 6 height 6
radio input "true"
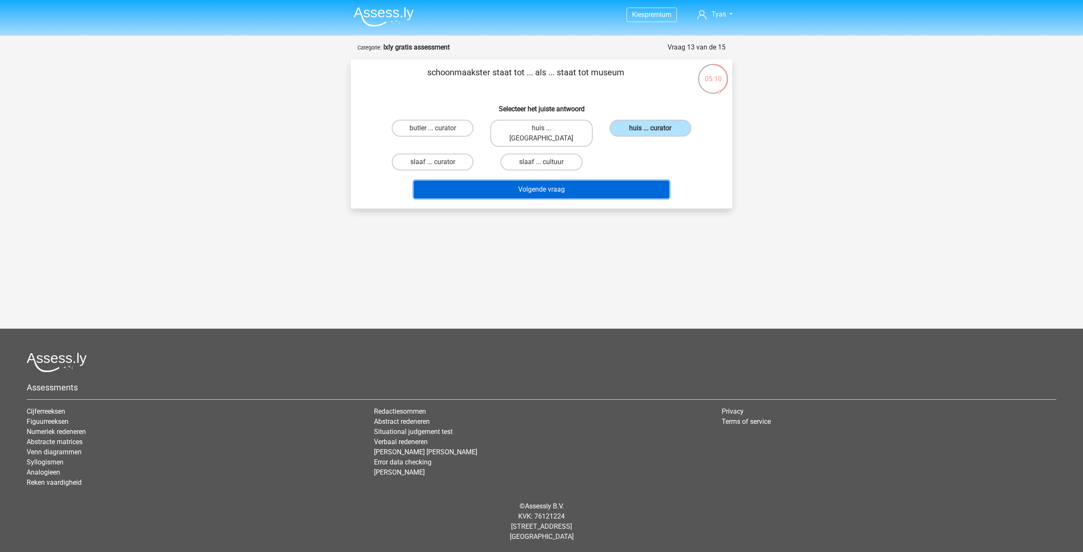
click at [623, 181] on button "Volgende vraag" at bounding box center [542, 190] width 256 height 18
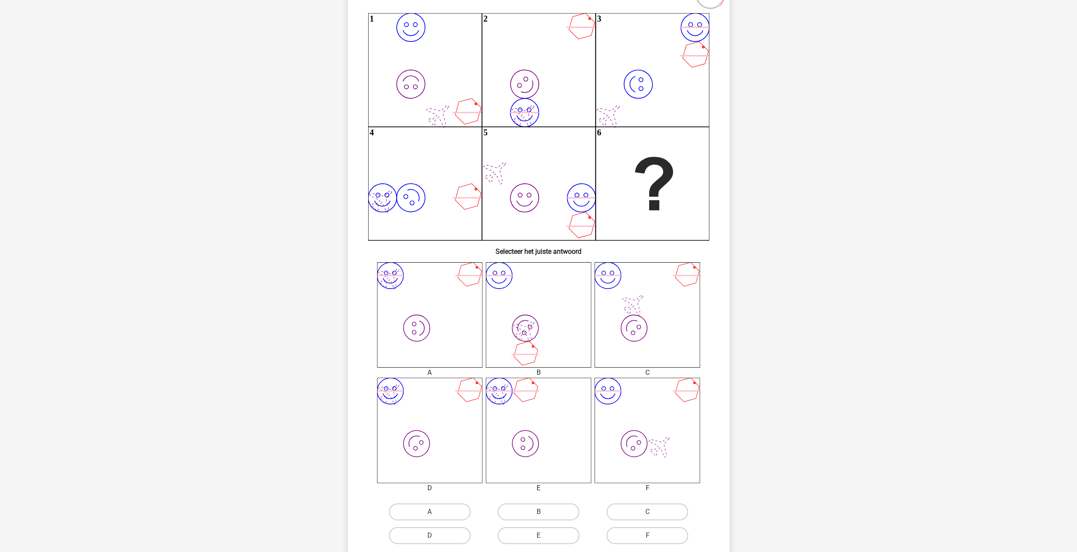
scroll to position [127, 0]
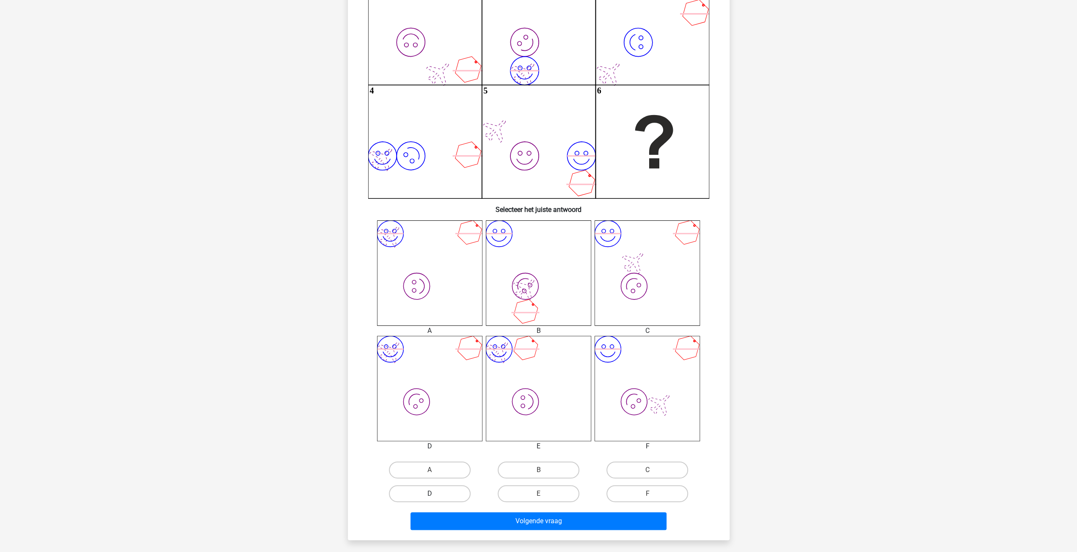
click at [406, 495] on label "D" at bounding box center [430, 493] width 82 height 17
click at [430, 495] on input "D" at bounding box center [433, 497] width 6 height 6
radio input "true"
click at [466, 522] on button "Volgende vraag" at bounding box center [538, 521] width 256 height 18
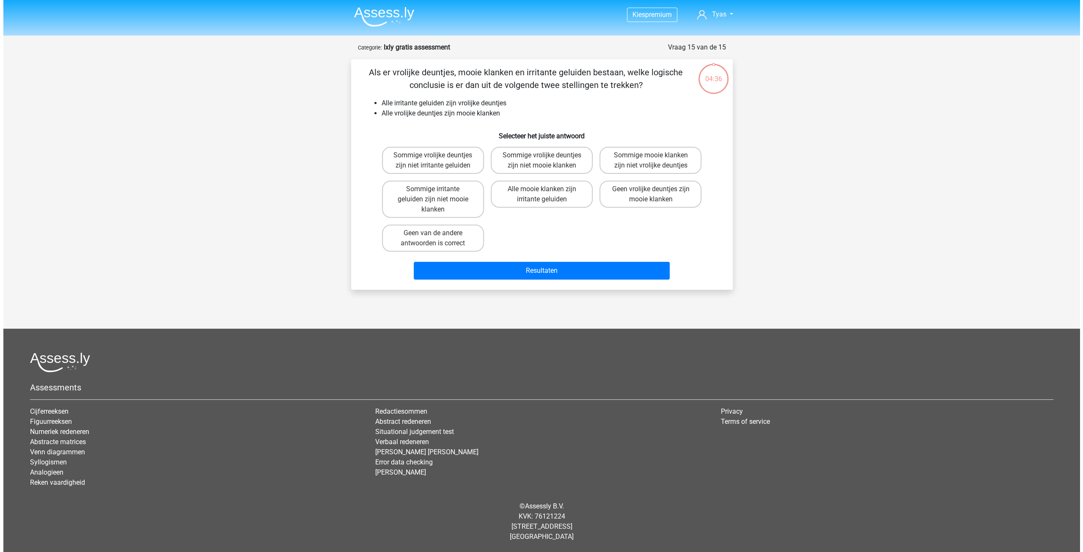
scroll to position [0, 0]
click at [522, 194] on label "Alle mooie klanken zijn irritante geluiden" at bounding box center [541, 194] width 102 height 27
click at [542, 194] on input "Alle mooie klanken zijn irritante geluiden" at bounding box center [545, 192] width 6 height 6
radio input "true"
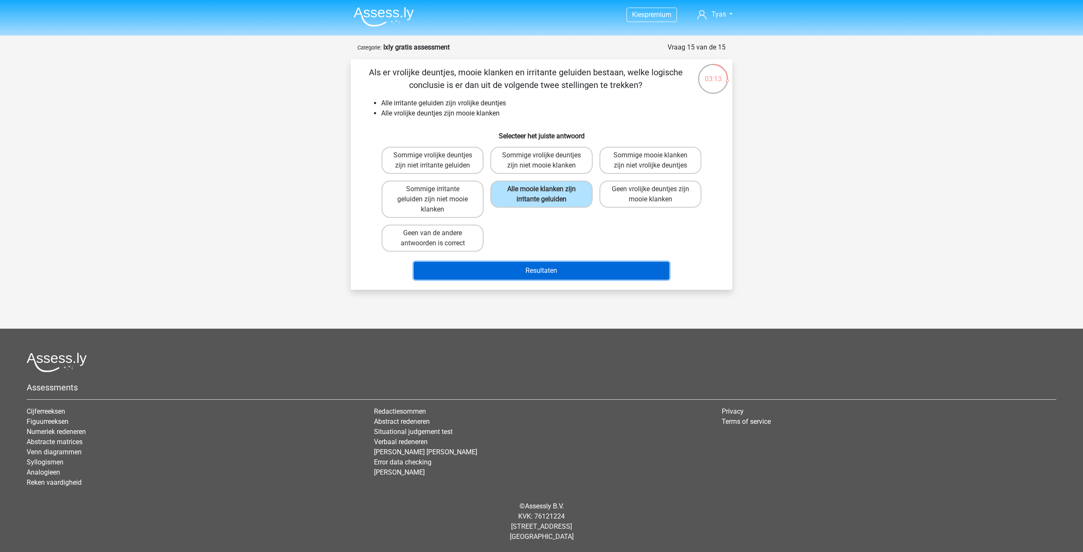
click at [528, 275] on button "Resultaten" at bounding box center [542, 271] width 256 height 18
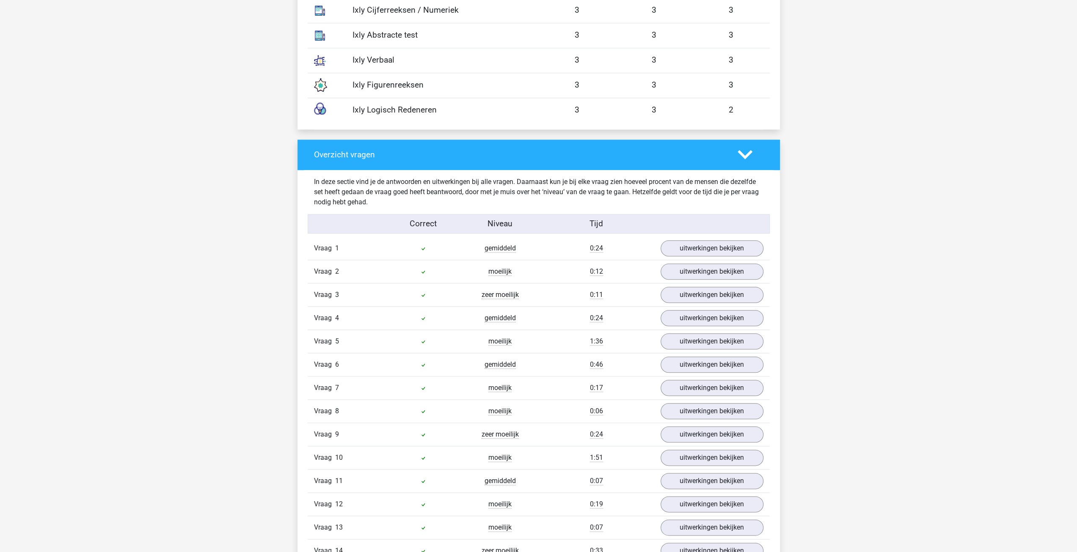
scroll to position [931, 0]
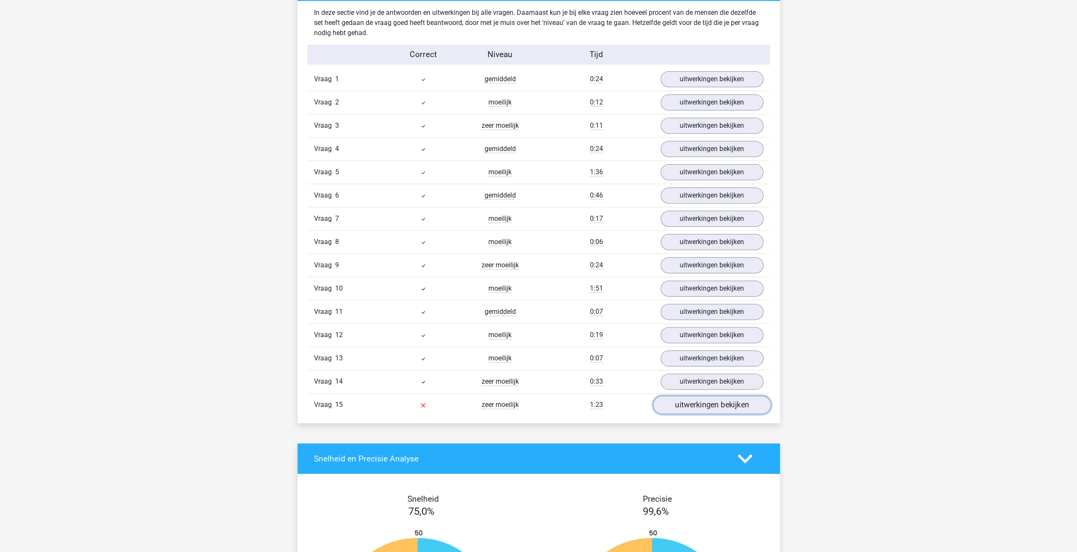
click at [720, 400] on link "uitwerkingen bekijken" at bounding box center [712, 405] width 118 height 19
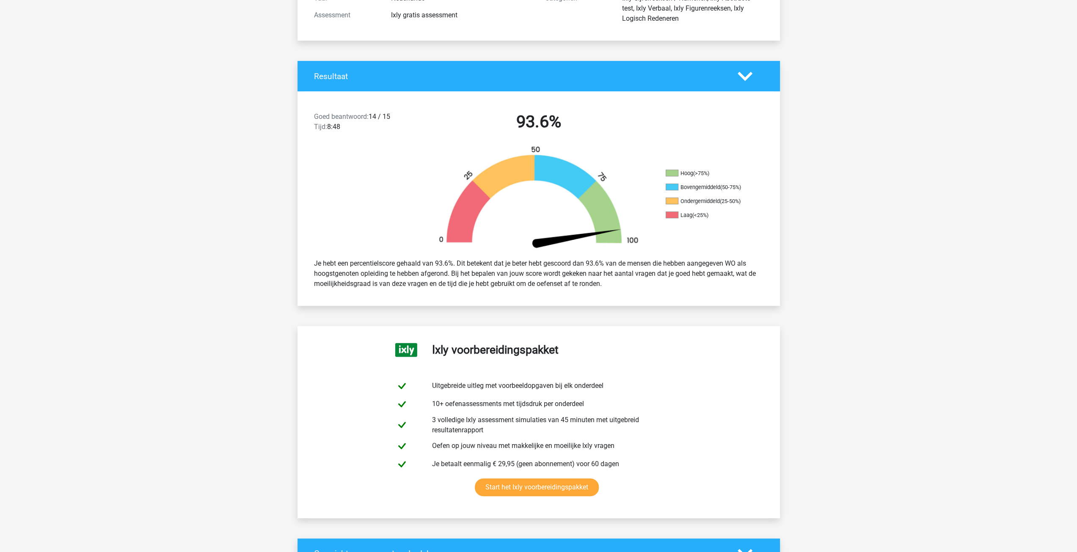
scroll to position [0, 0]
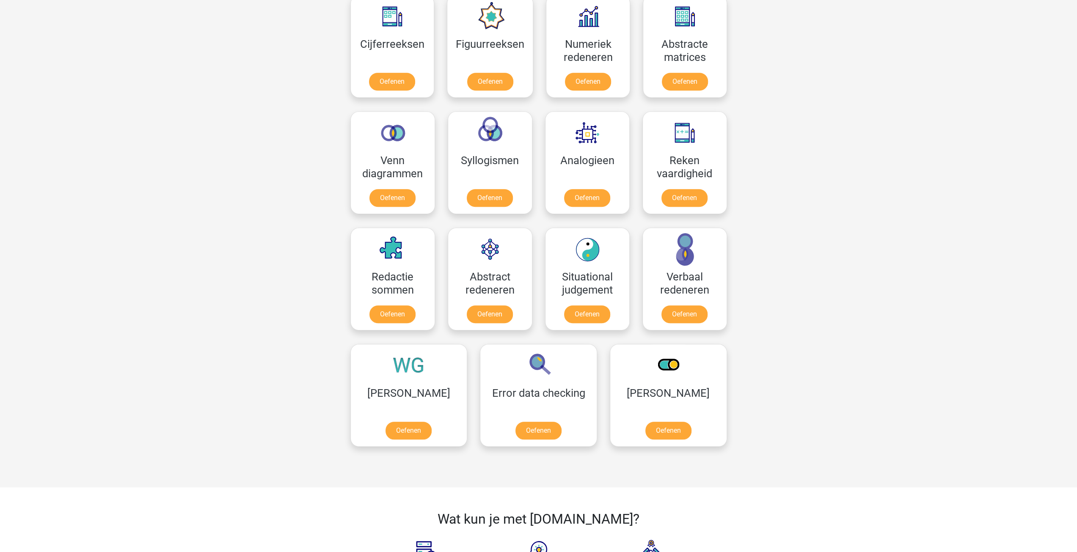
scroll to position [423, 0]
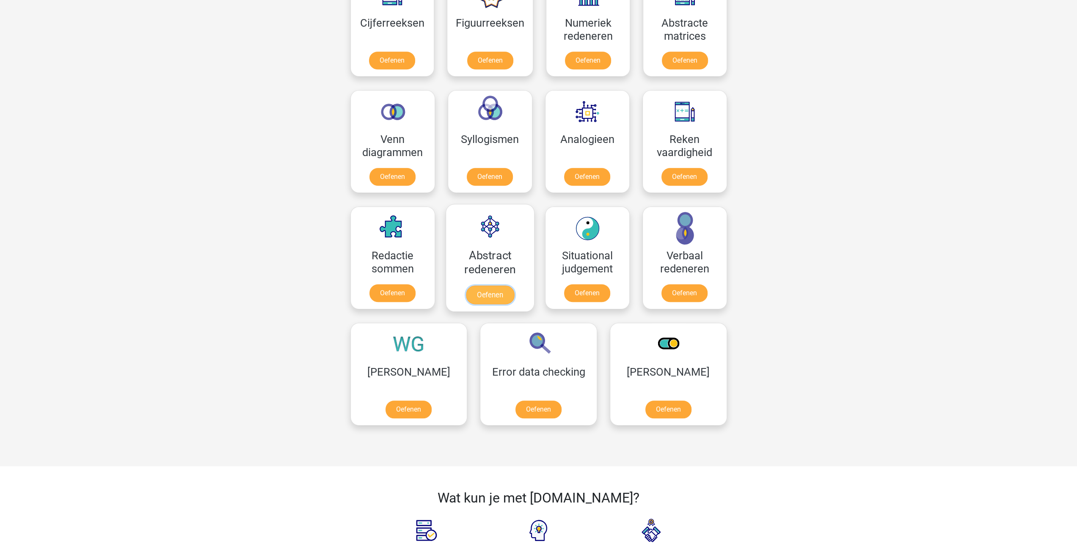
click at [492, 286] on link "Oefenen" at bounding box center [489, 295] width 48 height 19
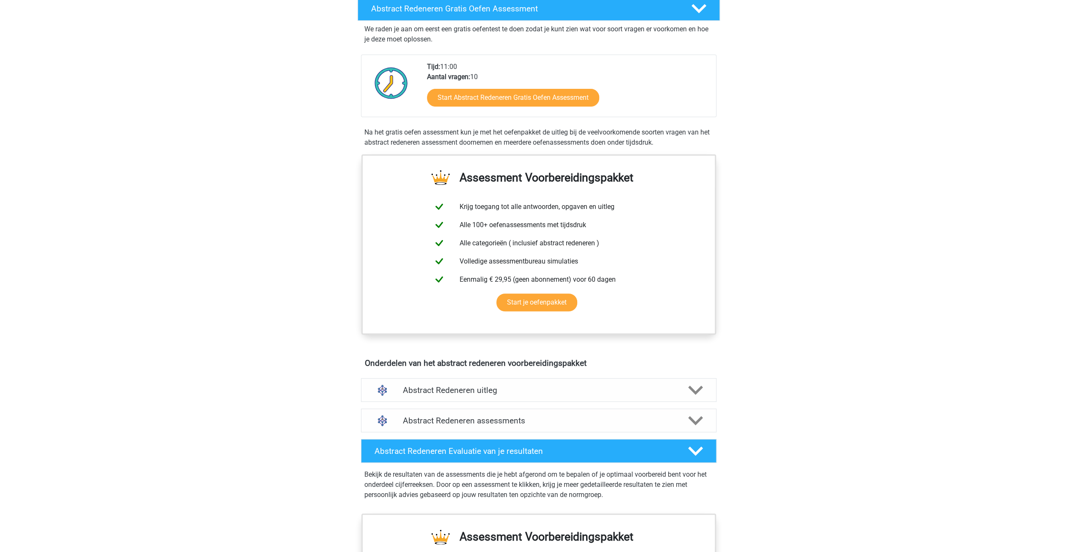
scroll to position [169, 0]
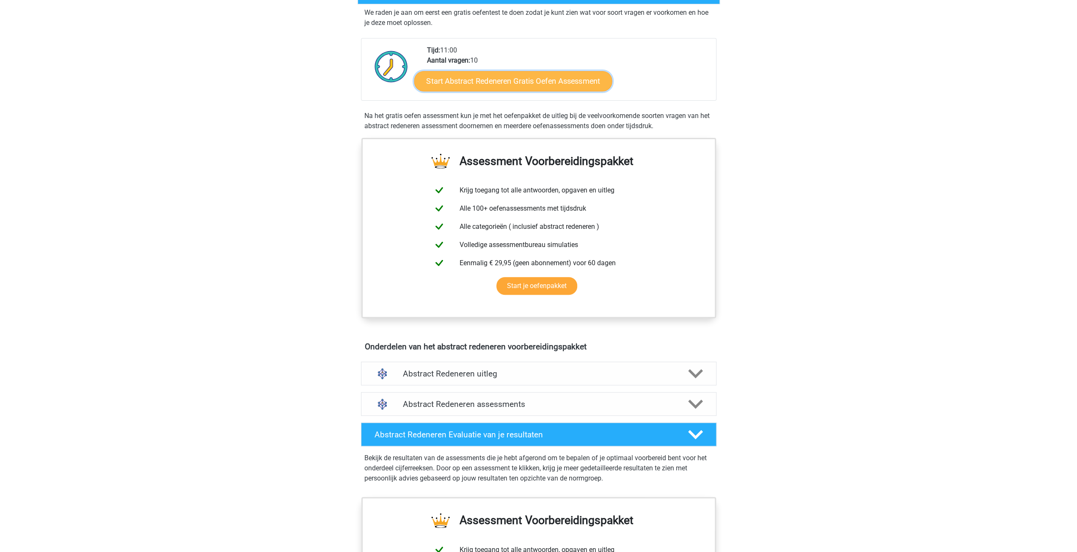
click at [520, 76] on link "Start Abstract Redeneren Gratis Oefen Assessment" at bounding box center [513, 81] width 198 height 20
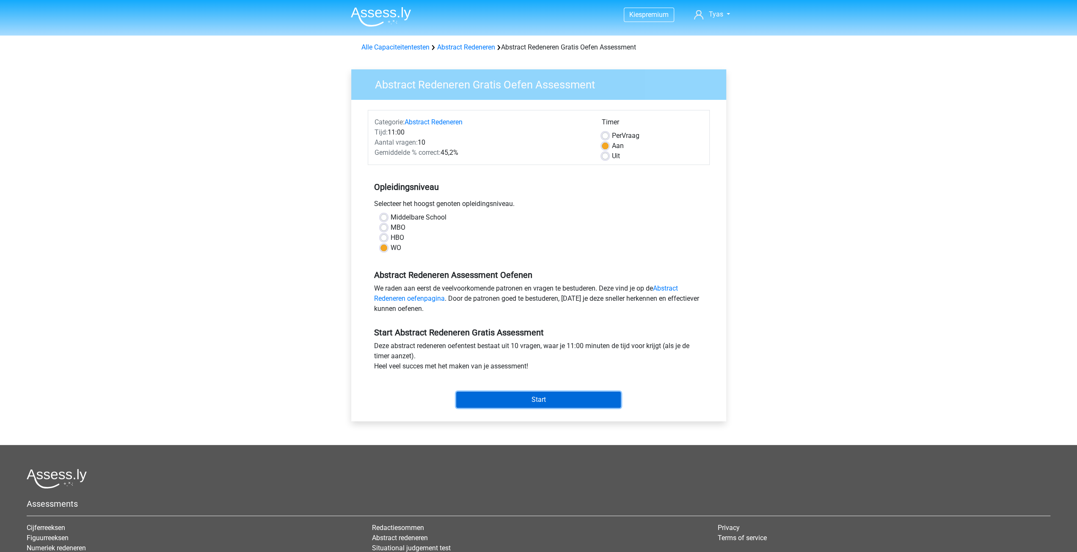
click at [548, 400] on input "Start" at bounding box center [538, 400] width 165 height 16
